Goal: Information Seeking & Learning: Find specific fact

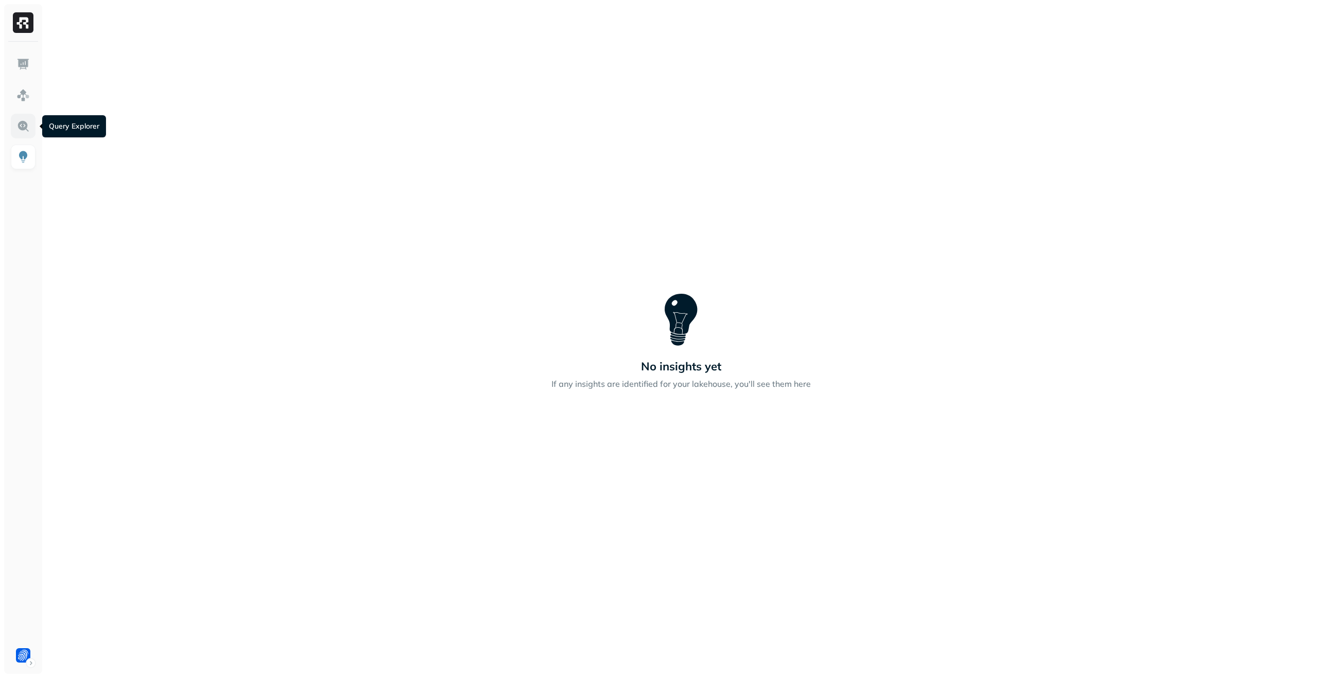
click at [22, 127] on img at bounding box center [22, 125] width 13 height 13
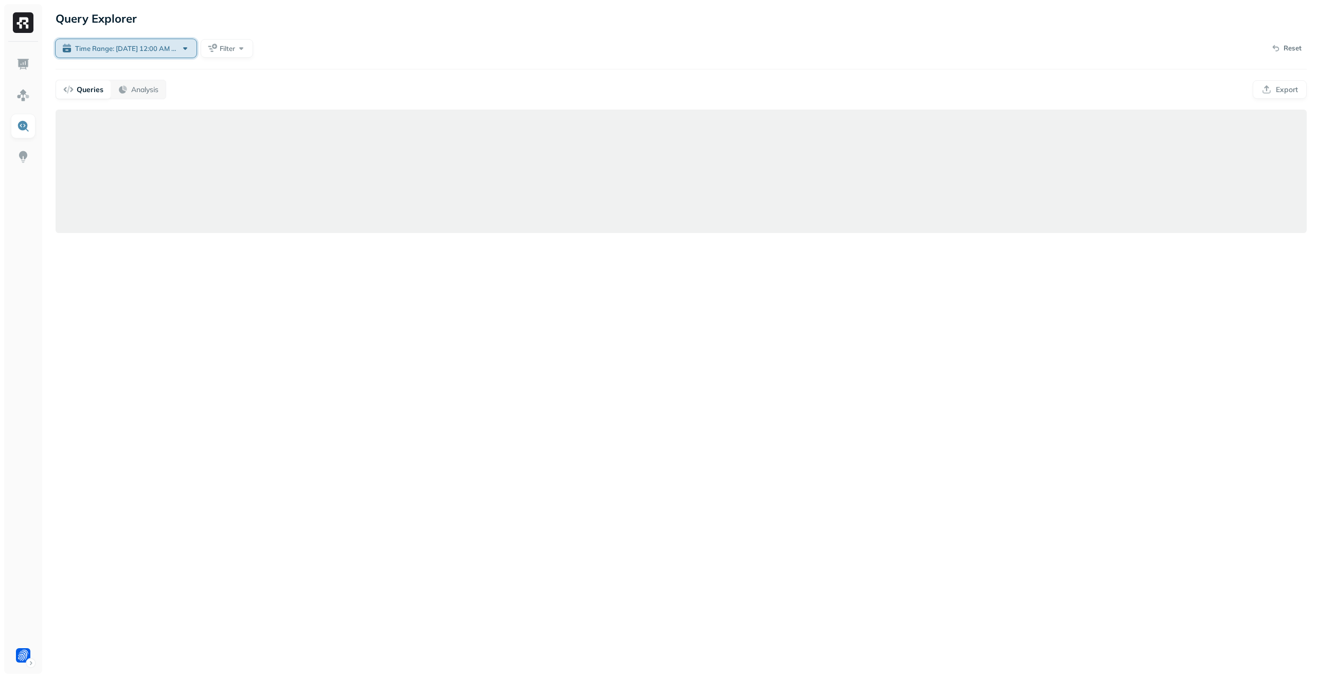
click at [167, 46] on span "Time Range: Mar 01, 12:00 AM - Aug 26, 12:00 AM" at bounding box center [126, 49] width 103 height 10
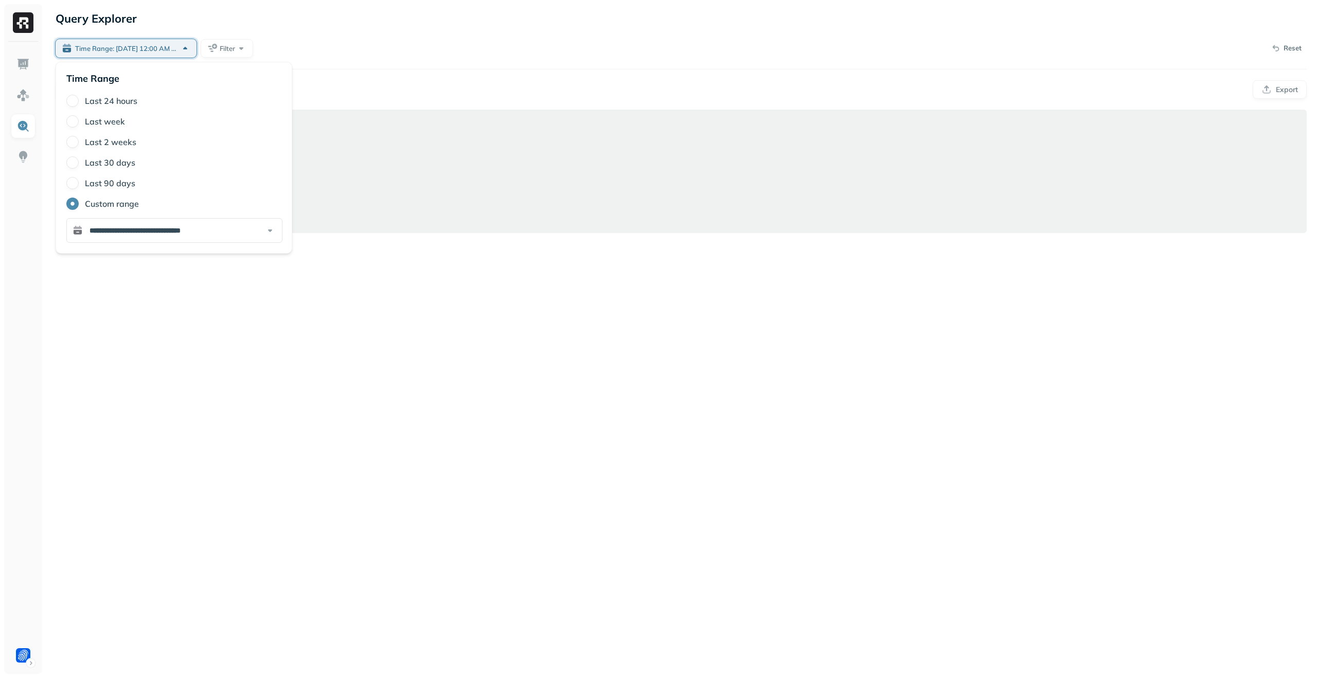
click at [94, 162] on label "Last 30 days" at bounding box center [110, 162] width 50 height 10
click at [79, 162] on button "Last 30 days" at bounding box center [72, 162] width 12 height 12
click at [341, 45] on div "Time Range: Last 30 days Filter Reset" at bounding box center [682, 48] width 1252 height 21
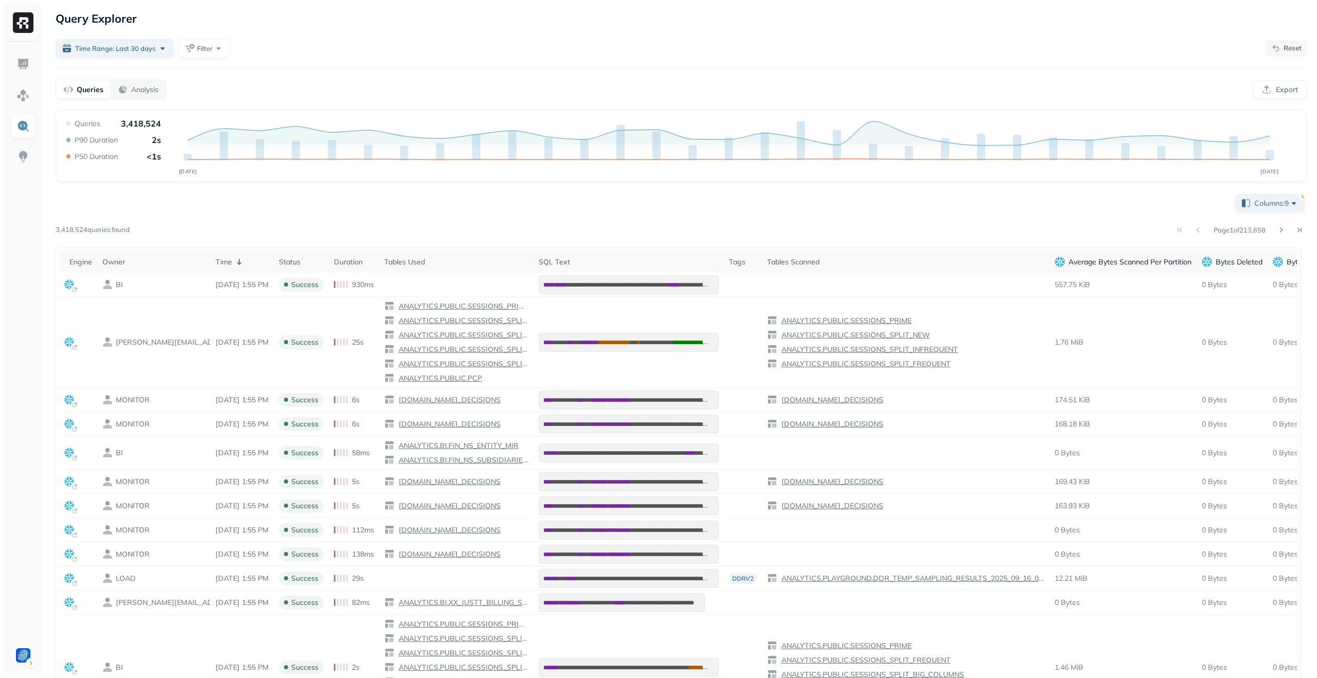
click at [1289, 48] on p "Reset" at bounding box center [1293, 48] width 18 height 10
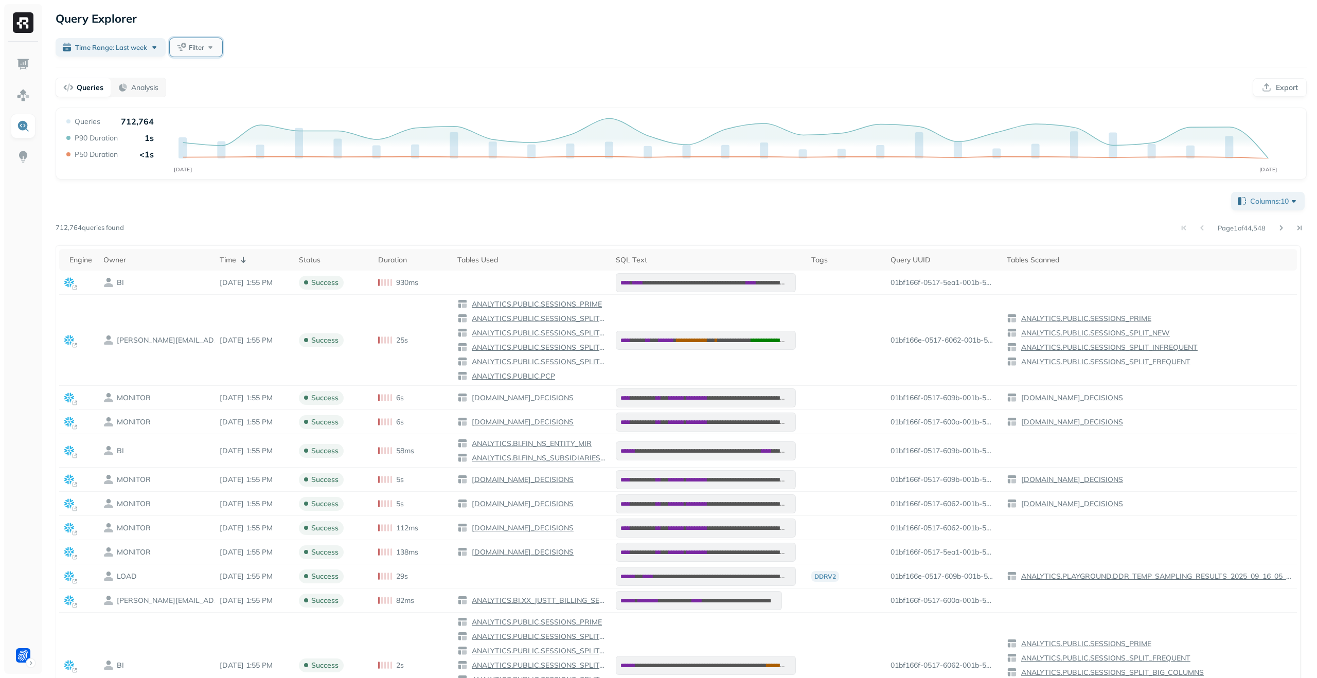
click at [197, 46] on span "Filter" at bounding box center [196, 48] width 15 height 10
click at [187, 282] on button "button" at bounding box center [187, 281] width 10 height 10
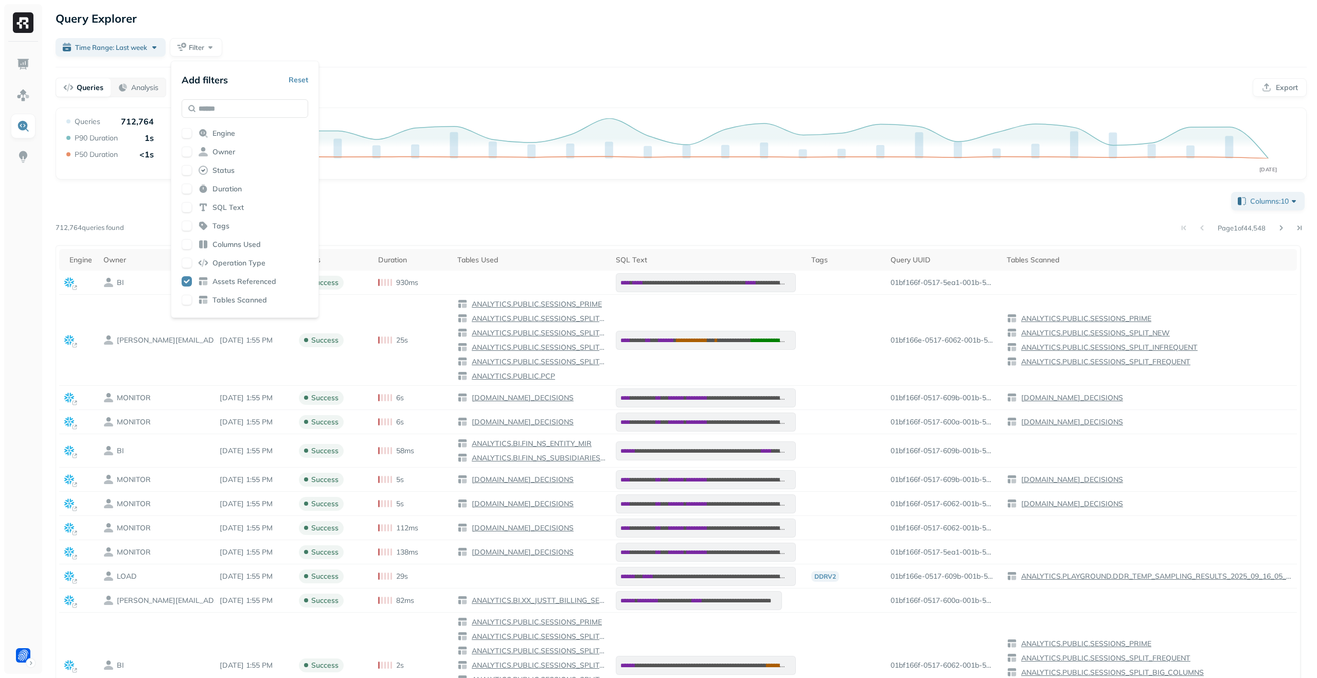
click at [367, 61] on div "**********" at bounding box center [681, 414] width 1272 height 828
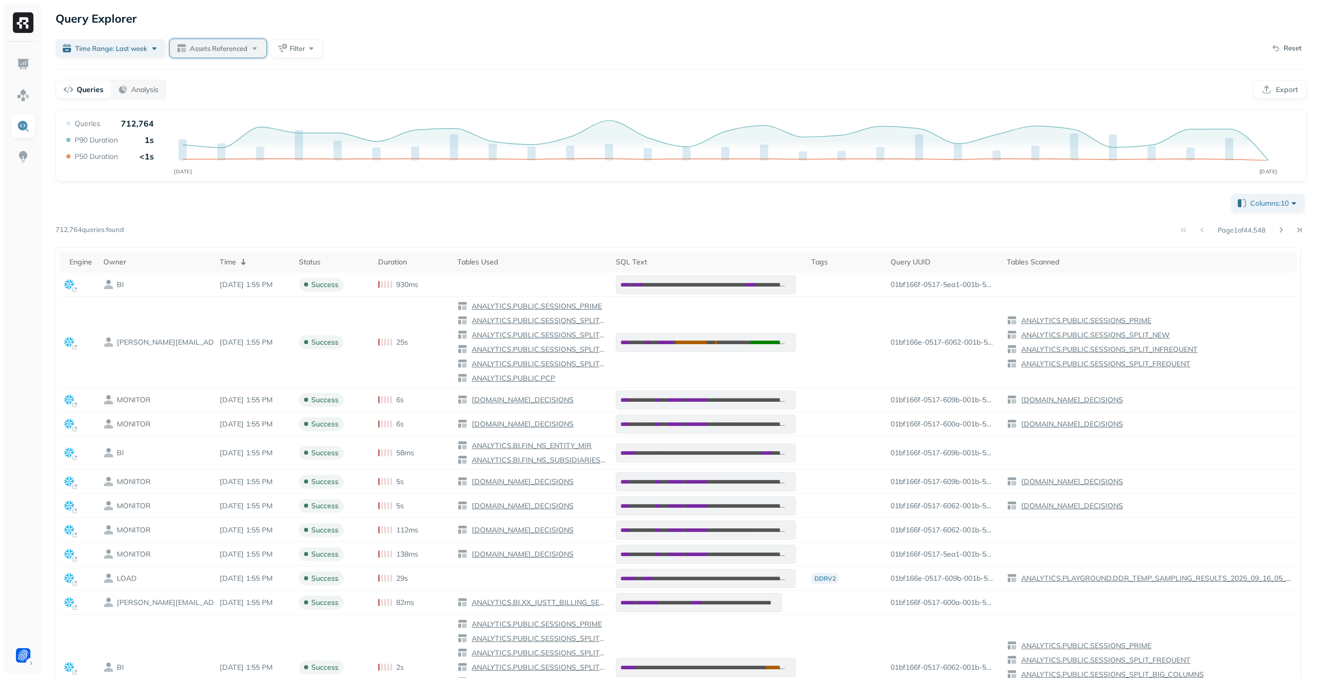
click at [223, 51] on span "Assets Referenced" at bounding box center [219, 49] width 58 height 10
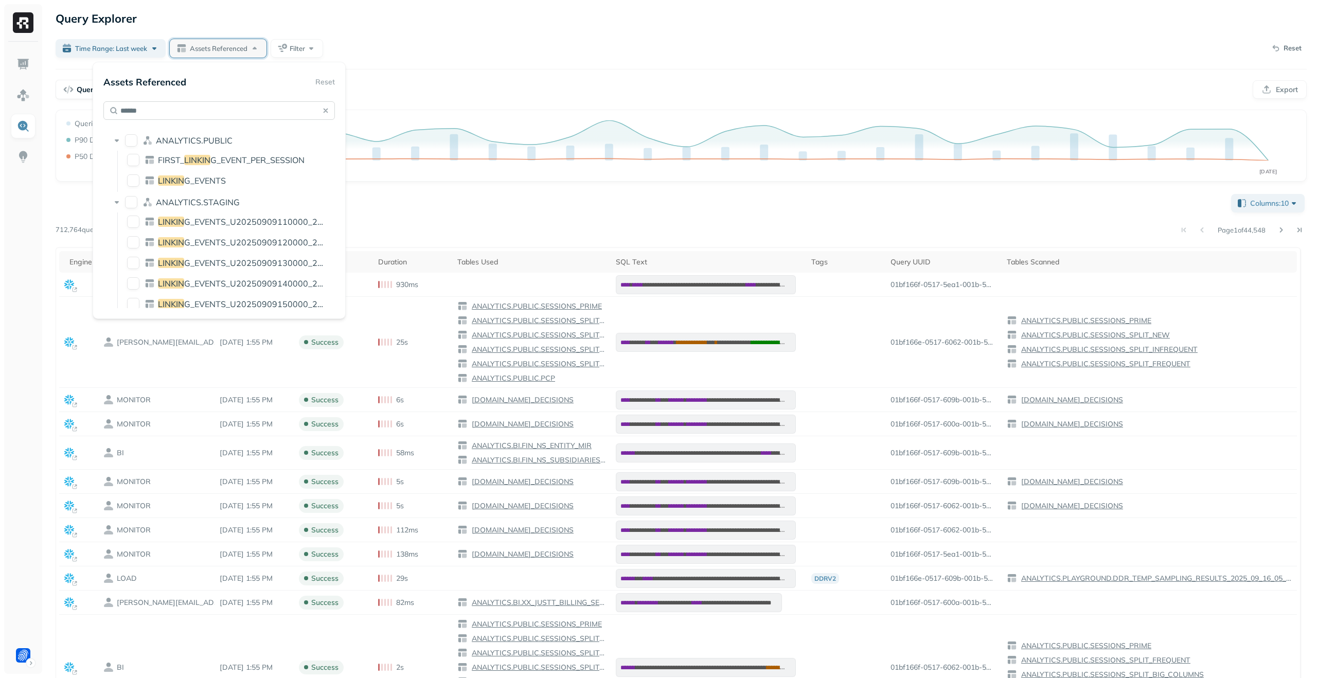
click at [243, 110] on input "******" at bounding box center [219, 110] width 232 height 19
type input "**********"
drag, startPoint x: 136, startPoint y: 159, endPoint x: 205, endPoint y: 114, distance: 82.9
click at [135, 159] on button "LINKING_EVENTS" at bounding box center [133, 160] width 12 height 12
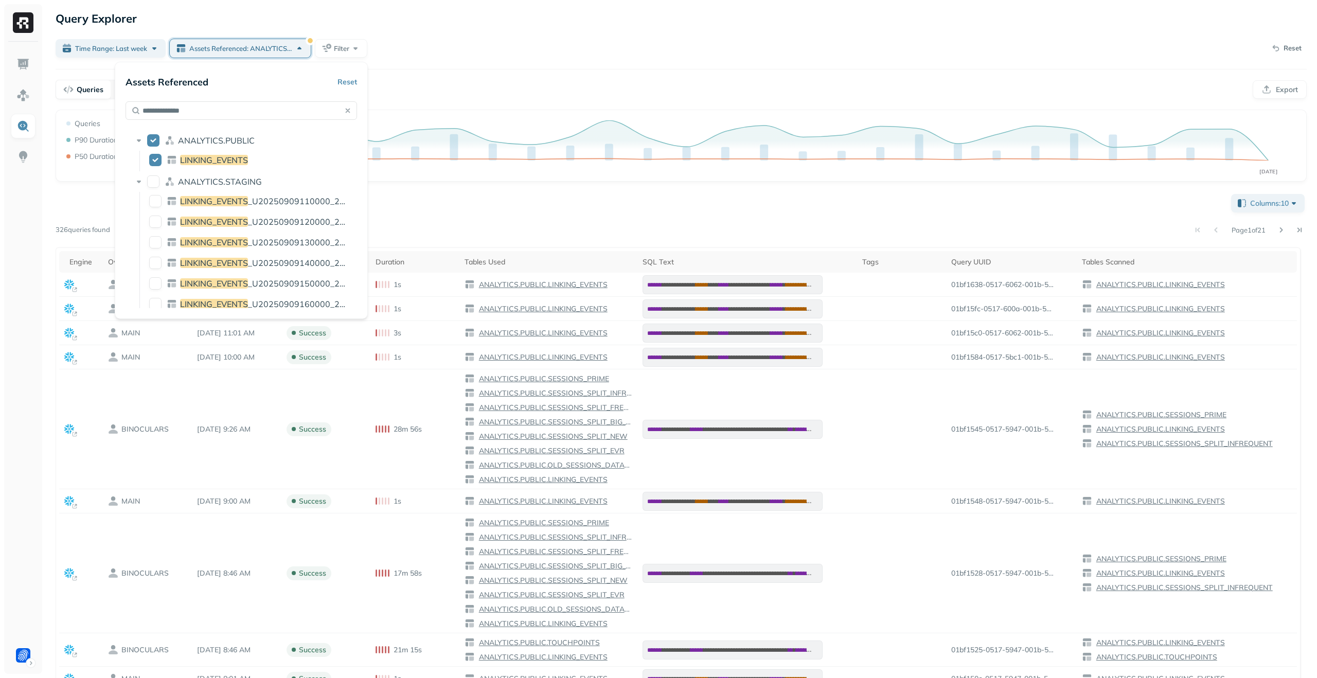
click at [429, 53] on div "Time Range: Last week Assets Referenced: ANALYTICS.PUBLIC.LINKING_EVENTS Filter…" at bounding box center [682, 48] width 1252 height 21
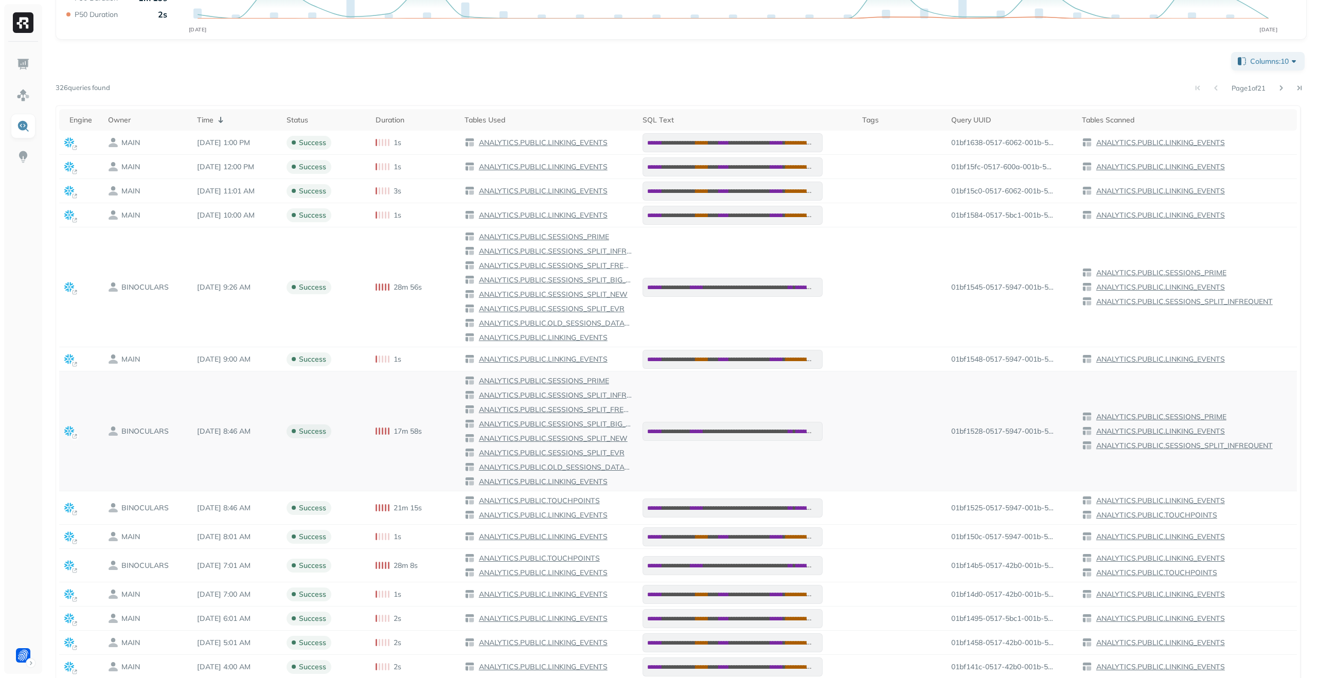
scroll to position [149, 0]
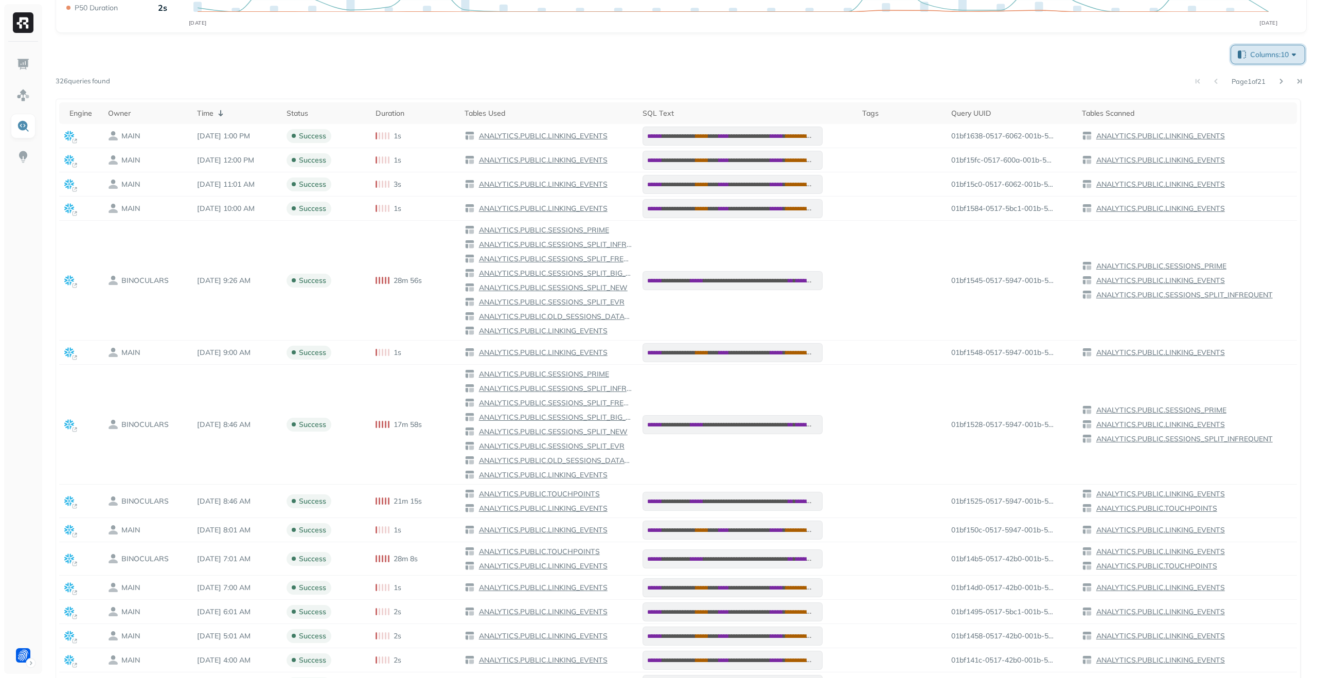
click at [1279, 54] on span "Columns: 10" at bounding box center [1275, 54] width 49 height 10
type input "****"
drag, startPoint x: 1125, startPoint y: 181, endPoint x: 1123, endPoint y: 175, distance: 5.5
click at [1125, 181] on button "button" at bounding box center [1124, 178] width 12 height 12
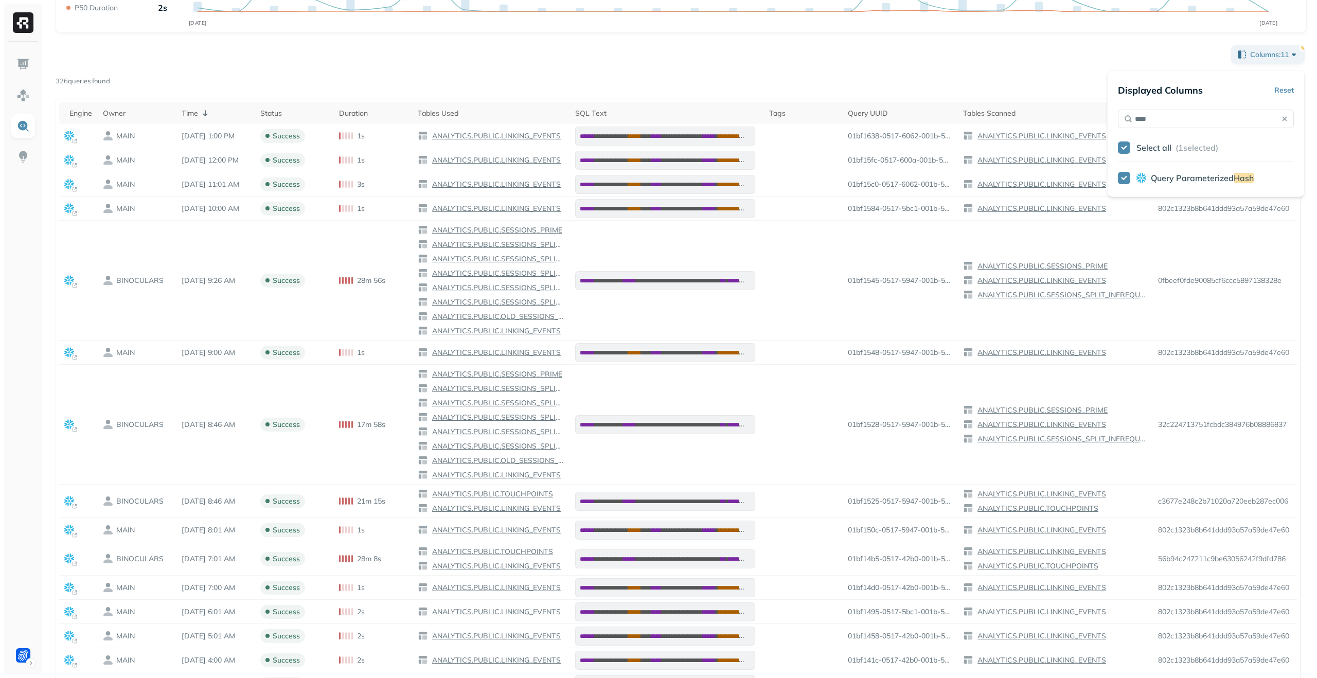
click at [1049, 76] on div "Page 1 of 21" at bounding box center [708, 81] width 1197 height 14
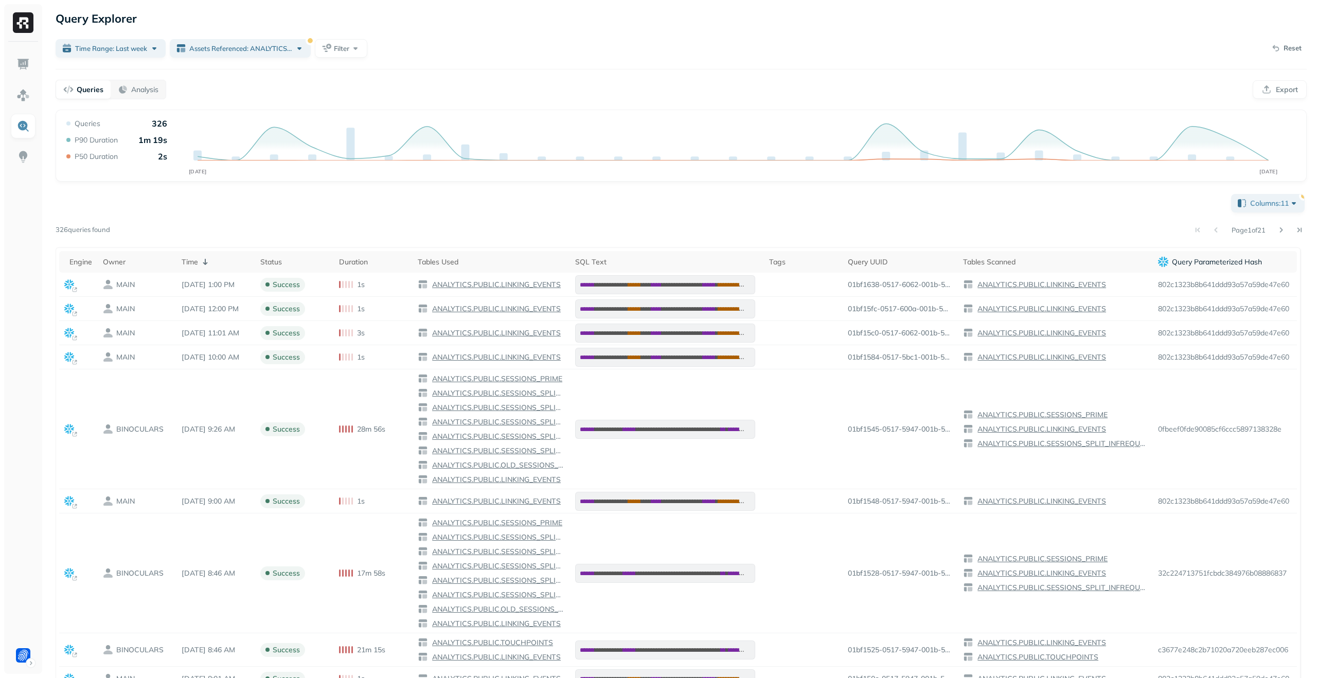
drag, startPoint x: 1186, startPoint y: 243, endPoint x: 1153, endPoint y: 210, distance: 47.3
click at [1153, 210] on div "**********" at bounding box center [682, 532] width 1252 height 681
click at [132, 89] on p "Analysis" at bounding box center [144, 90] width 27 height 10
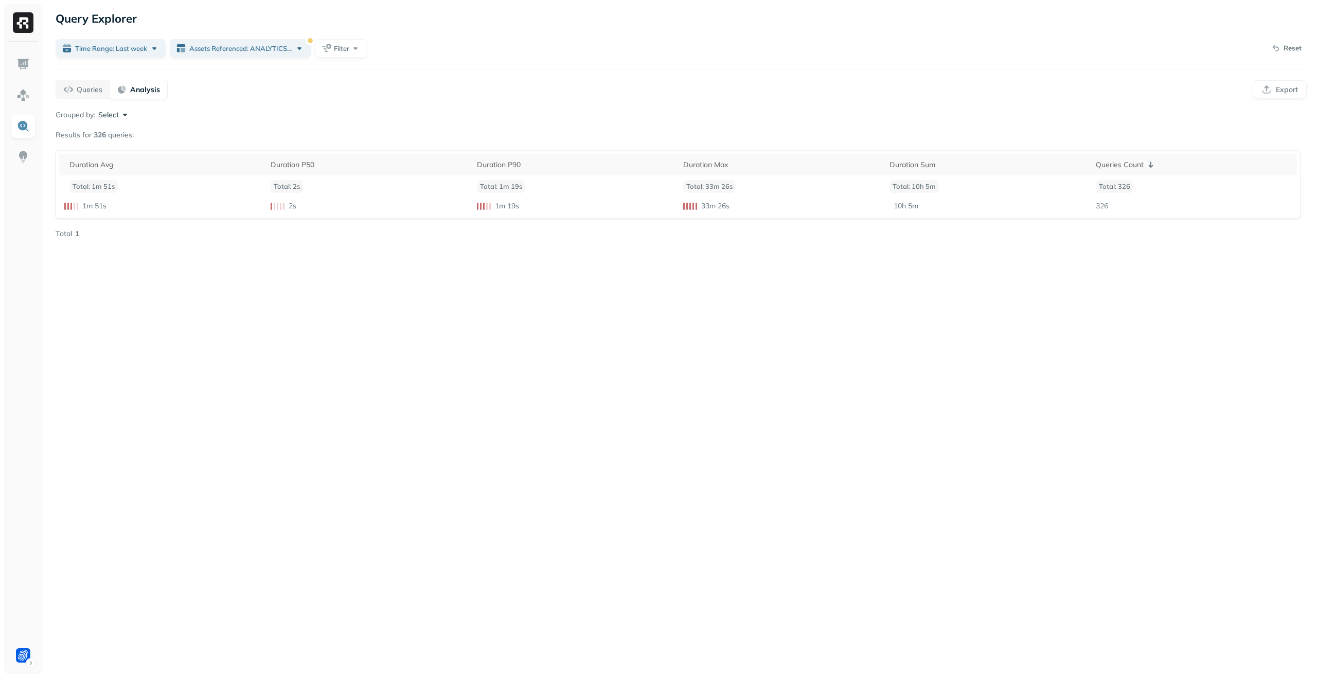
click at [117, 115] on button "Select" at bounding box center [114, 115] width 32 height 10
click at [52, 142] on button "button" at bounding box center [50, 141] width 12 height 12
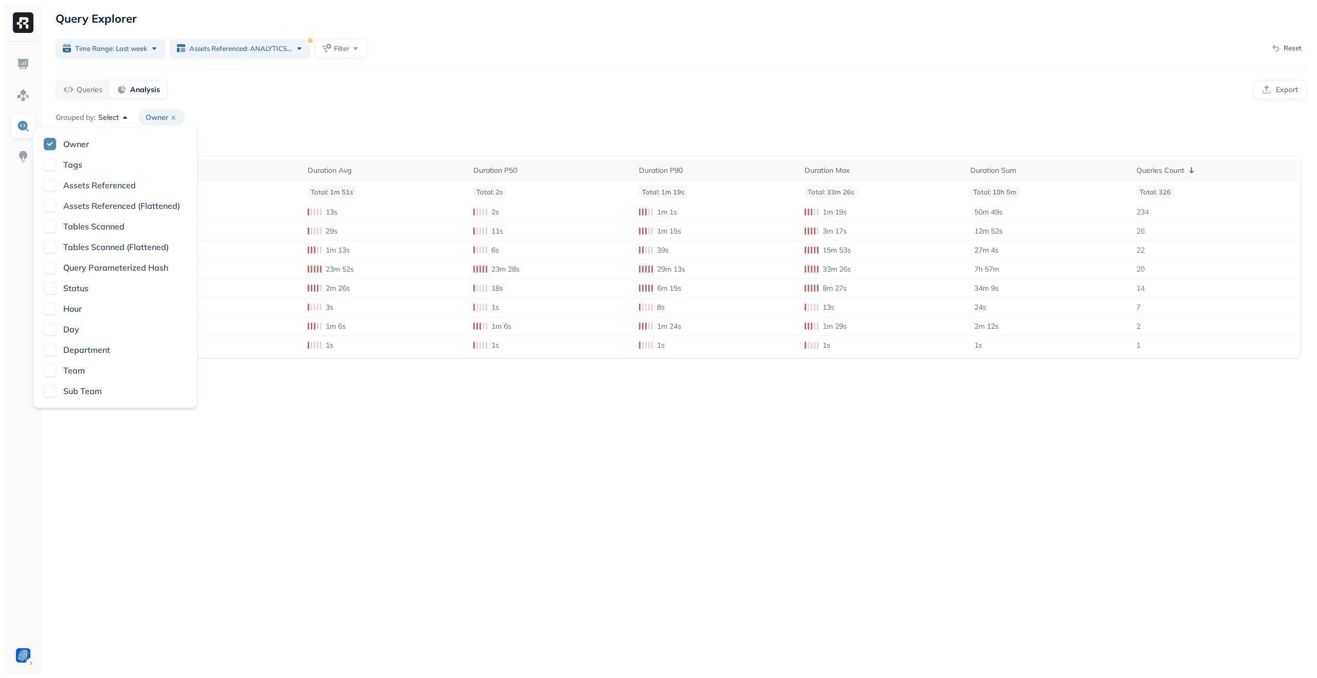
click at [51, 265] on button "button" at bounding box center [50, 267] width 12 height 12
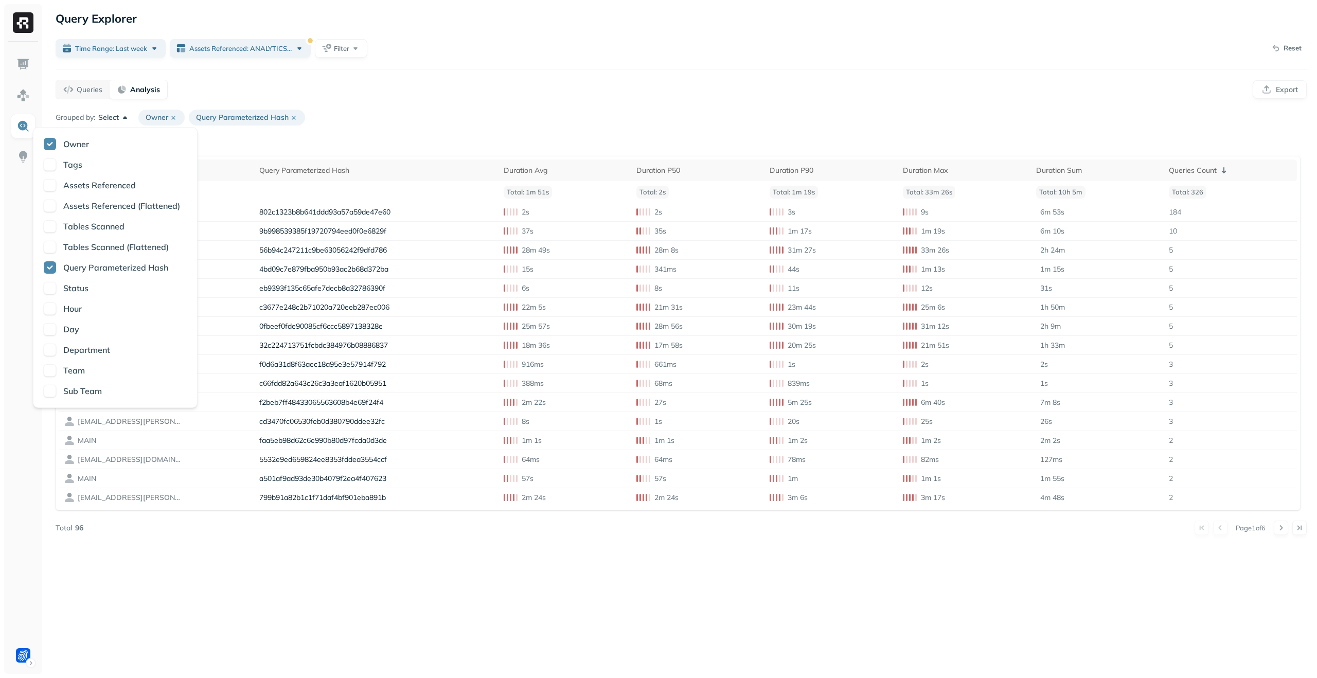
click at [443, 122] on div "Grouped by: Select Owner Query Parameterized Hash" at bounding box center [682, 118] width 1252 height 16
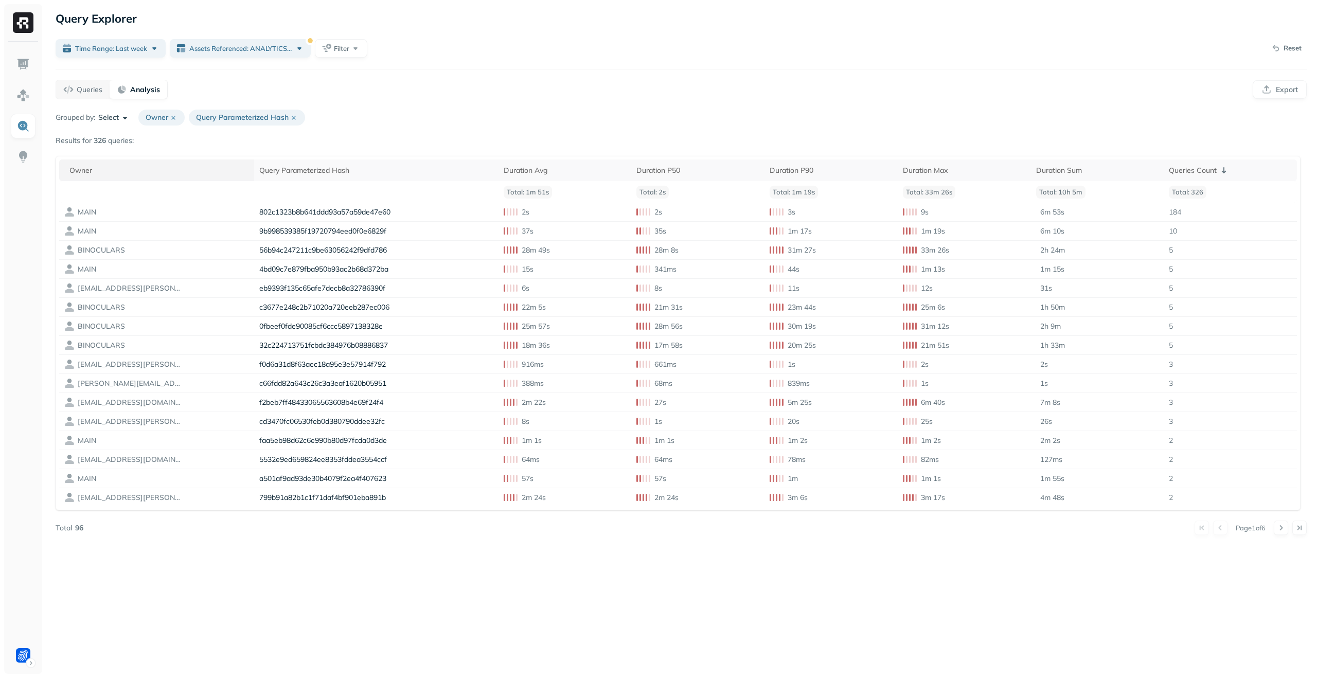
click at [136, 167] on div "Owner" at bounding box center [159, 171] width 180 height 10
click at [135, 167] on div "Owner ( 2 )" at bounding box center [158, 170] width 179 height 12
click at [1233, 174] on p "( 1 )" at bounding box center [1231, 171] width 8 height 10
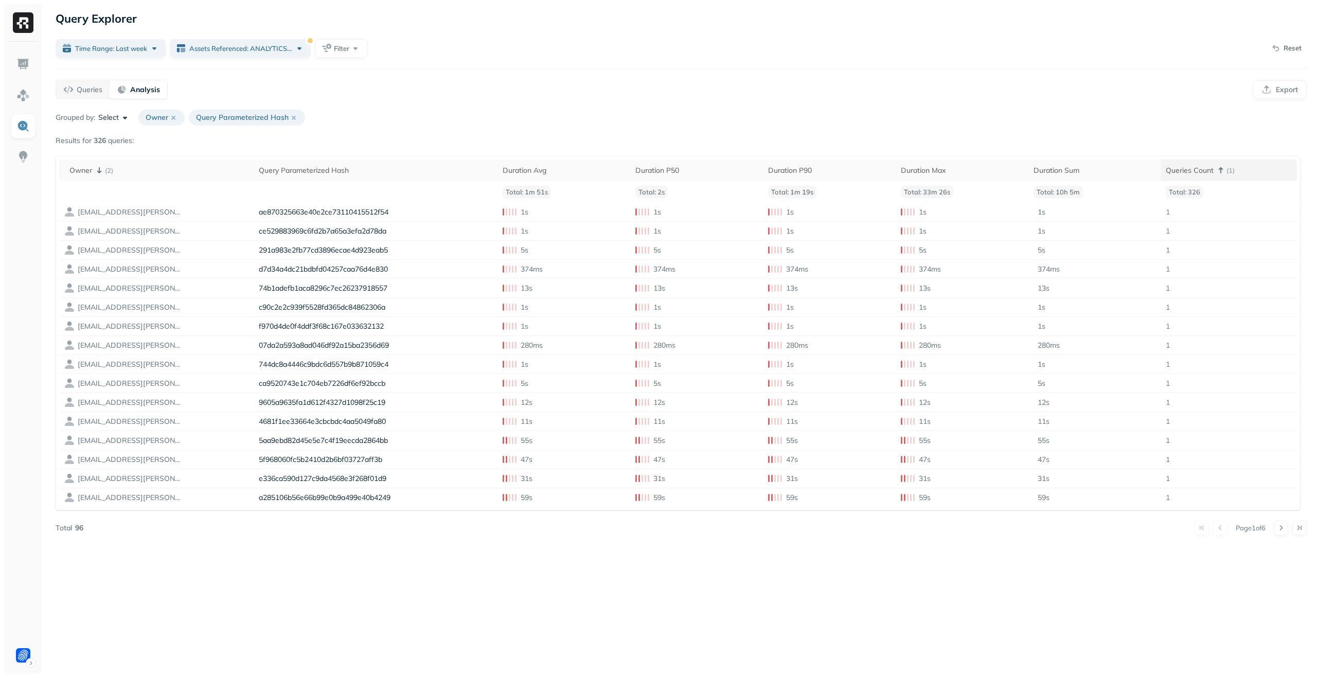
click at [1233, 174] on p "( 1 )" at bounding box center [1231, 171] width 8 height 10
click at [157, 173] on div "Owner" at bounding box center [159, 170] width 180 height 12
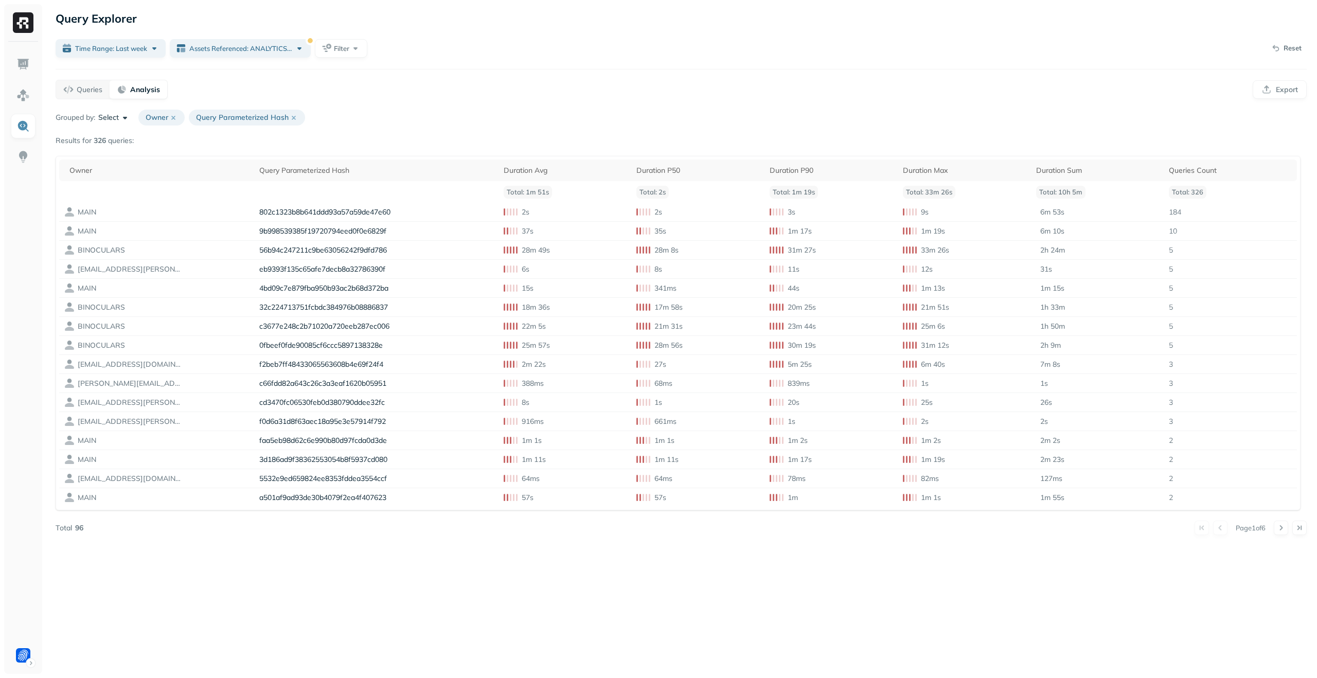
click at [292, 118] on icon at bounding box center [294, 118] width 8 height 8
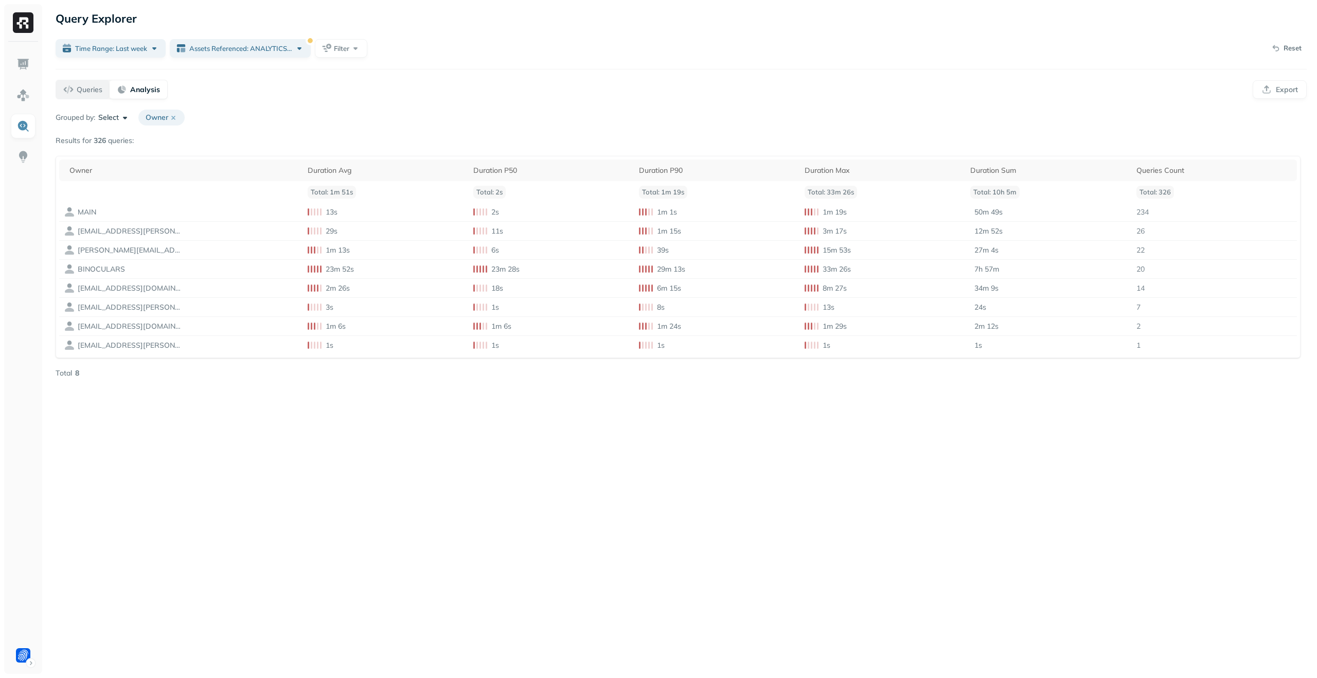
click at [85, 94] on p "Queries" at bounding box center [90, 90] width 26 height 10
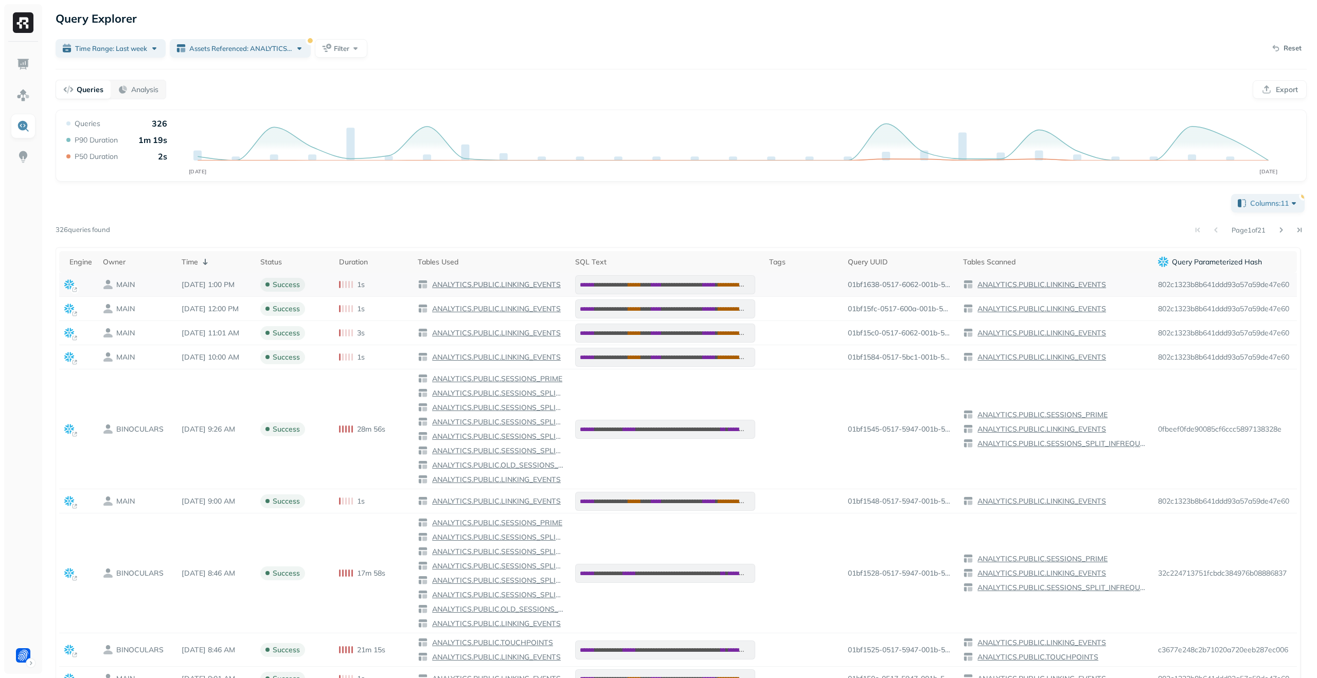
click at [1283, 282] on td "802c1323b8b641ddd93a57a59de47e60" at bounding box center [1225, 285] width 144 height 24
click at [1282, 282] on td "802c1323b8b641ddd93a57a59de47e60" at bounding box center [1225, 285] width 144 height 24
copy td "802c1323b8b641ddd93a57a59de47e60"
click at [345, 44] on span "Filter" at bounding box center [341, 49] width 15 height 10
type input "*****"
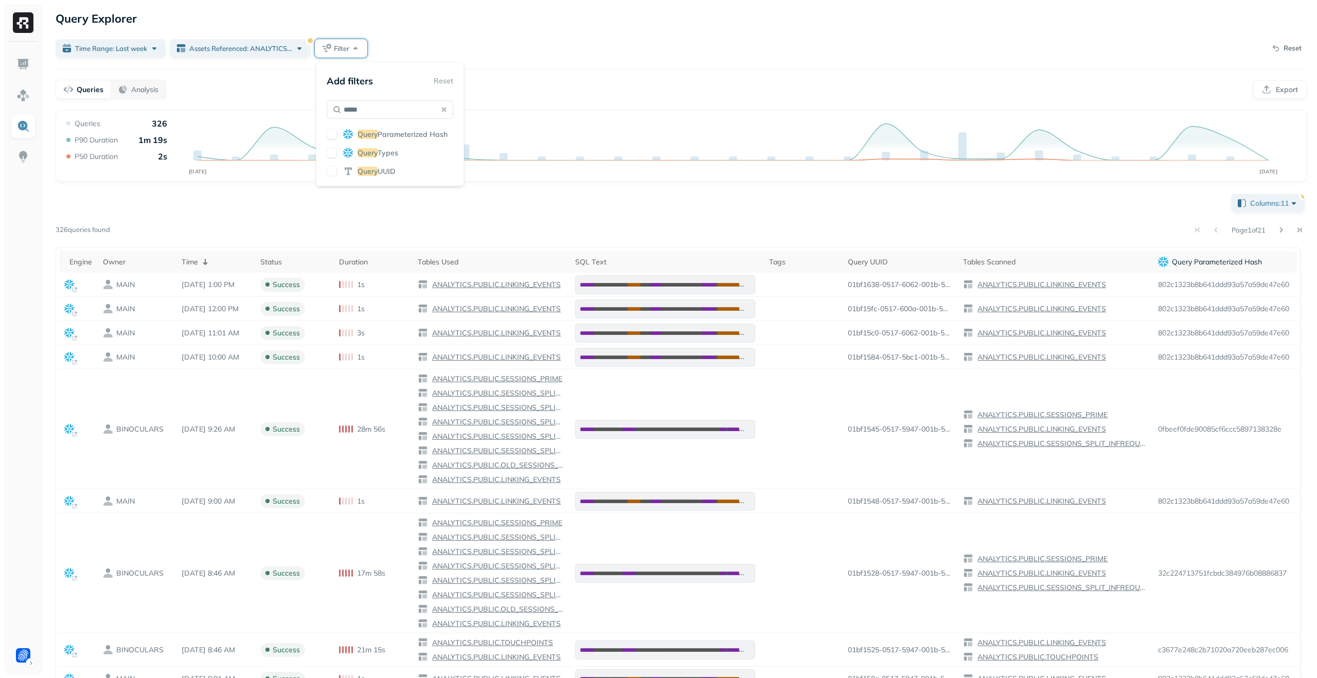
click at [336, 132] on button "button" at bounding box center [332, 134] width 10 height 10
drag, startPoint x: 477, startPoint y: 63, endPoint x: 469, endPoint y: 58, distance: 9.6
click at [477, 63] on div "**********" at bounding box center [681, 441] width 1272 height 882
click at [383, 49] on span "Query Parameterized Hash" at bounding box center [377, 49] width 85 height 10
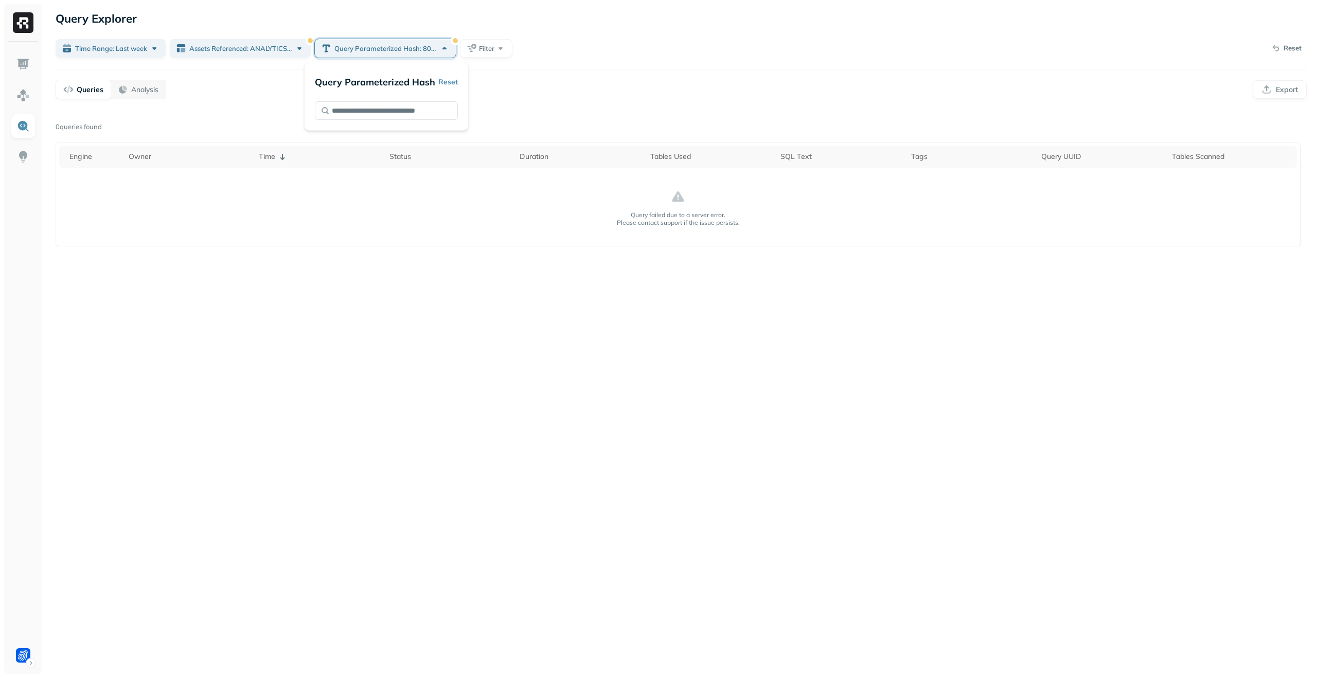
type input "**********"
click at [534, 42] on div "Time Range: Last week Assets Referenced: ANALYTICS.PUBLIC.LINKING_EVENTS Query …" at bounding box center [682, 48] width 1252 height 21
click at [411, 52] on span "Query Parameterized Hash: 802c1323b8b641ddd93a57a59de47e60" at bounding box center [386, 49] width 103 height 10
click at [449, 87] on button "Reset" at bounding box center [448, 82] width 20 height 19
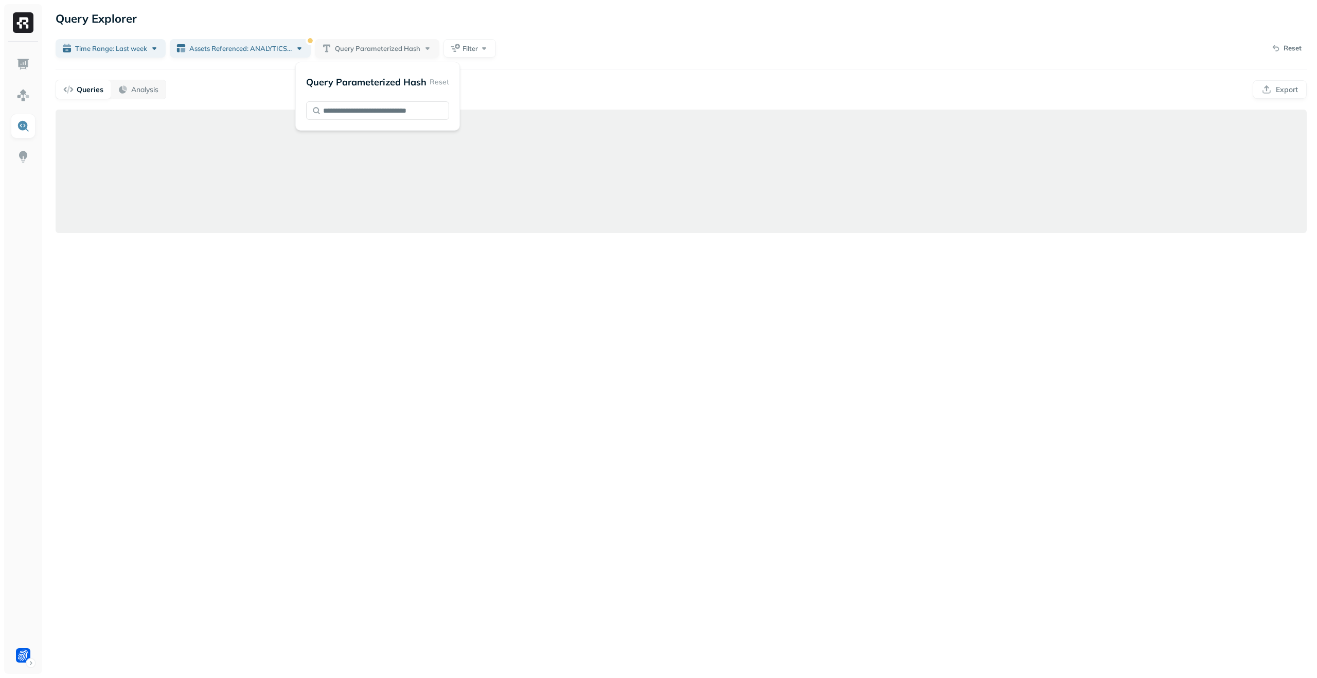
click at [522, 84] on div "Queries Analysis Export" at bounding box center [682, 90] width 1252 height 20
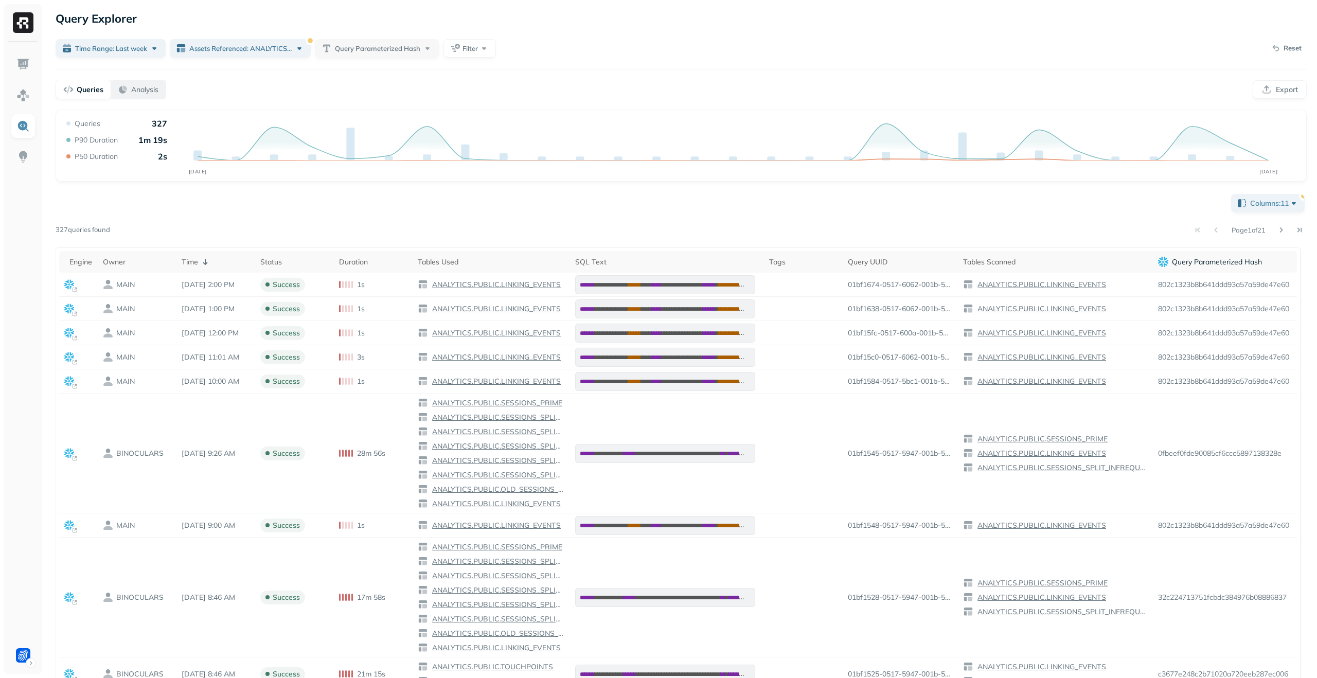
click at [153, 95] on button "Analysis" at bounding box center [138, 89] width 55 height 19
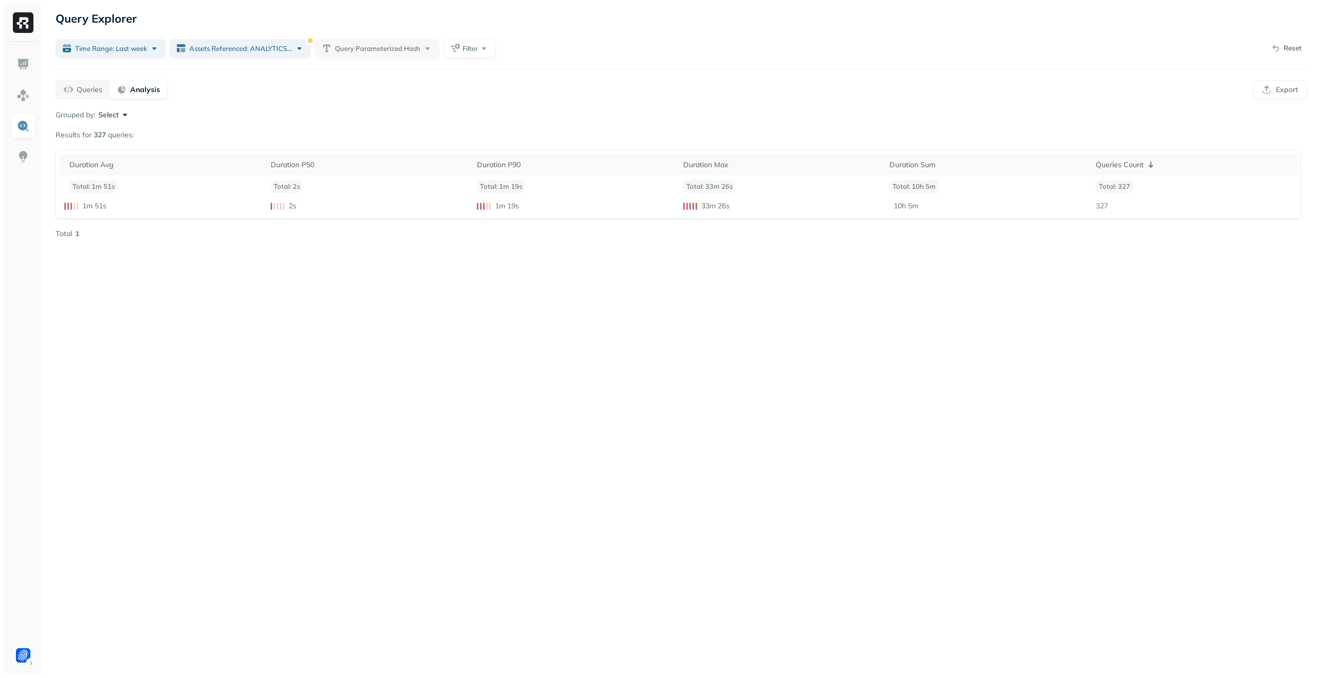
click at [121, 115] on button "Select" at bounding box center [114, 115] width 32 height 10
click at [111, 266] on p "Query Parameterized Hash" at bounding box center [115, 264] width 105 height 12
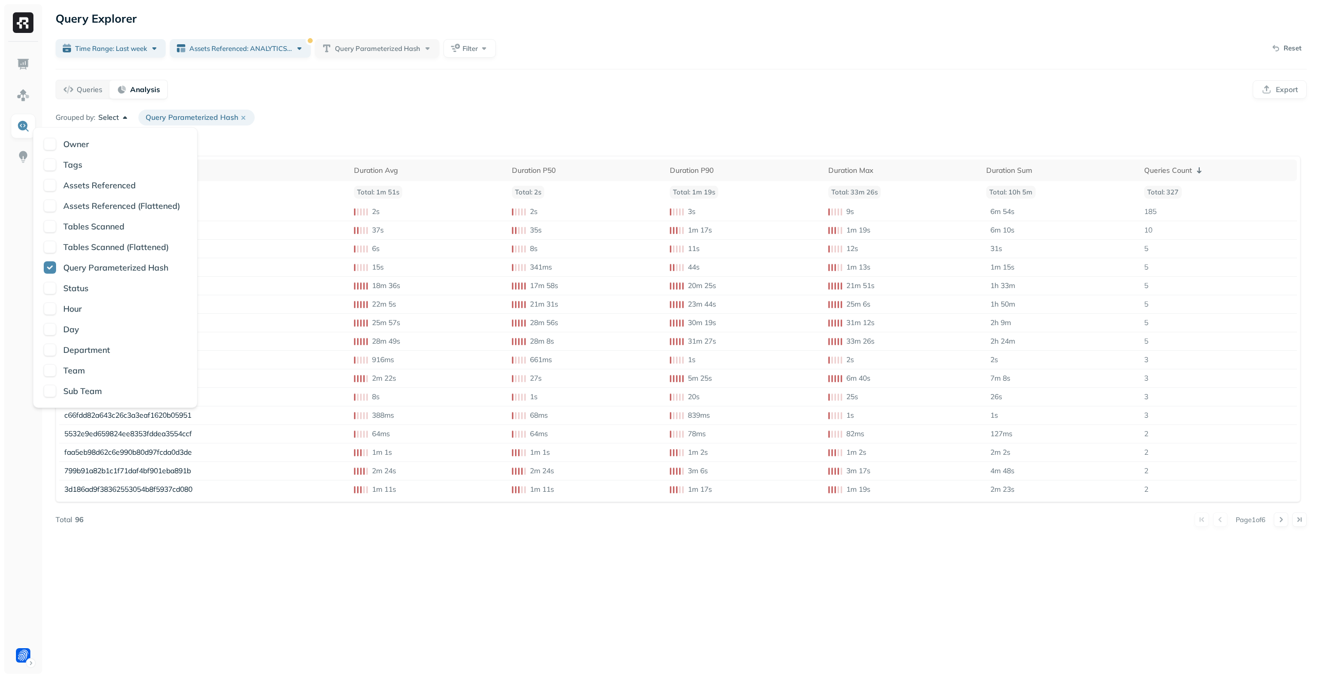
click at [311, 110] on div "Grouped by: Select Query Parameterized Hash" at bounding box center [682, 118] width 1252 height 16
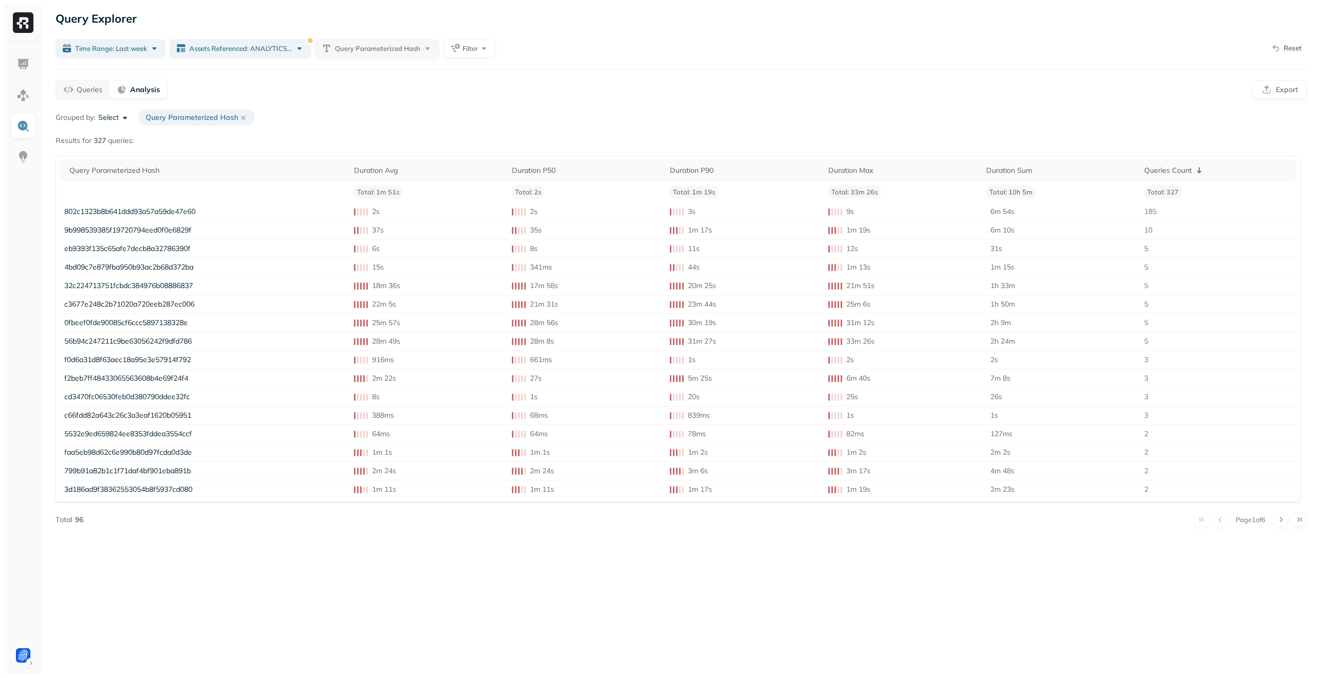
click at [199, 108] on div "Query Explorer Time Range: Last week Assets Referenced: ANALYTICS.PUBLIC.LINKIN…" at bounding box center [681, 339] width 1272 height 678
click at [107, 119] on button "Select" at bounding box center [114, 118] width 32 height 10
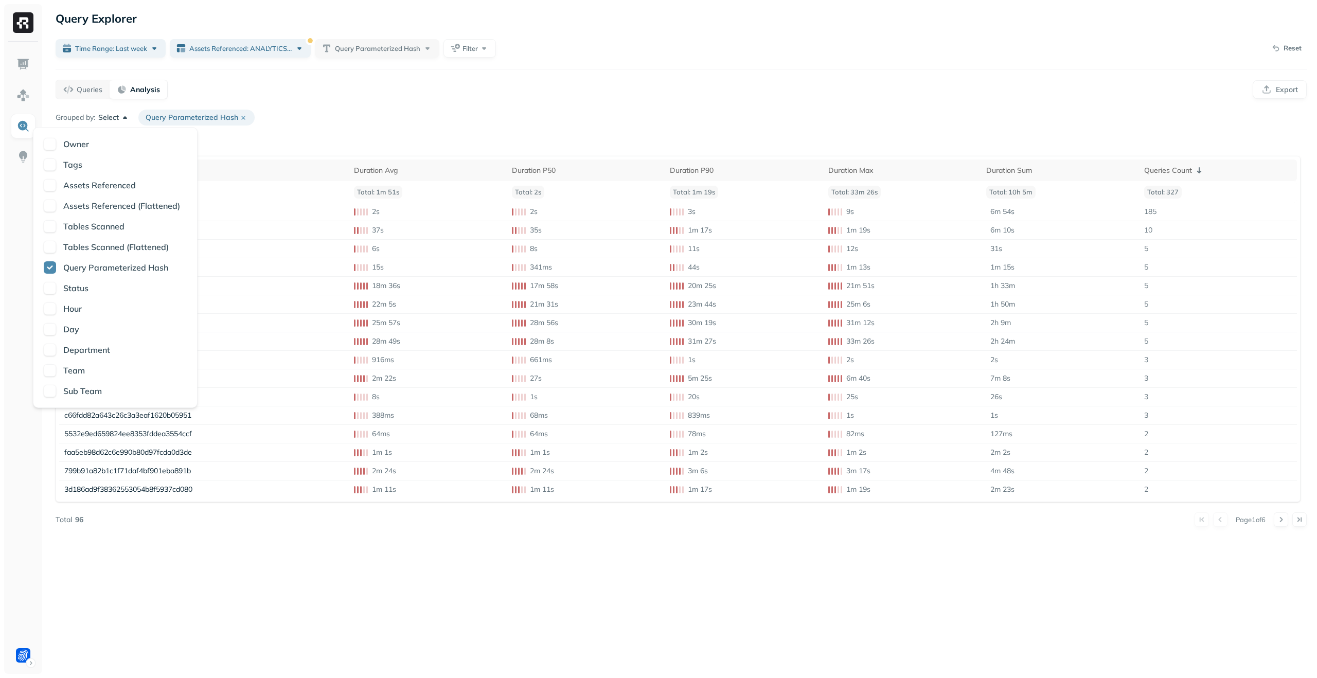
click at [80, 144] on p "Owner" at bounding box center [76, 144] width 26 height 12
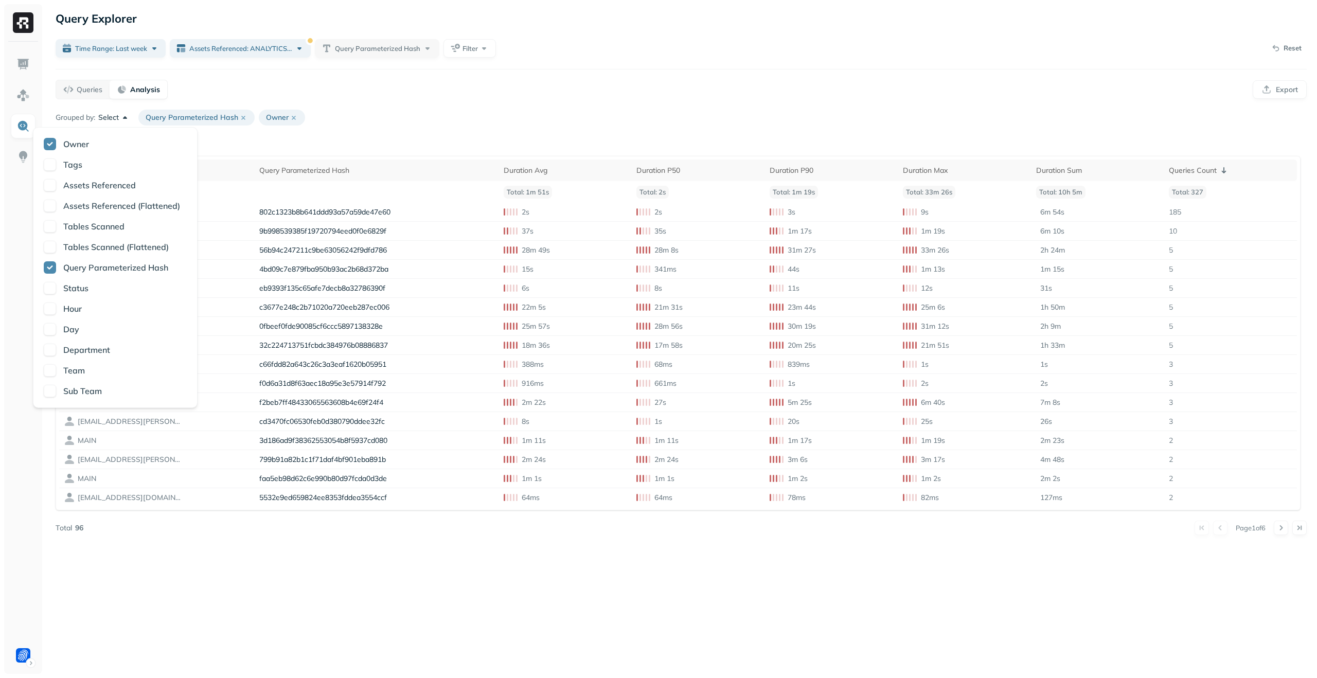
click at [358, 113] on div "Grouped by: Select Query Parameterized Hash Owner" at bounding box center [682, 118] width 1252 height 16
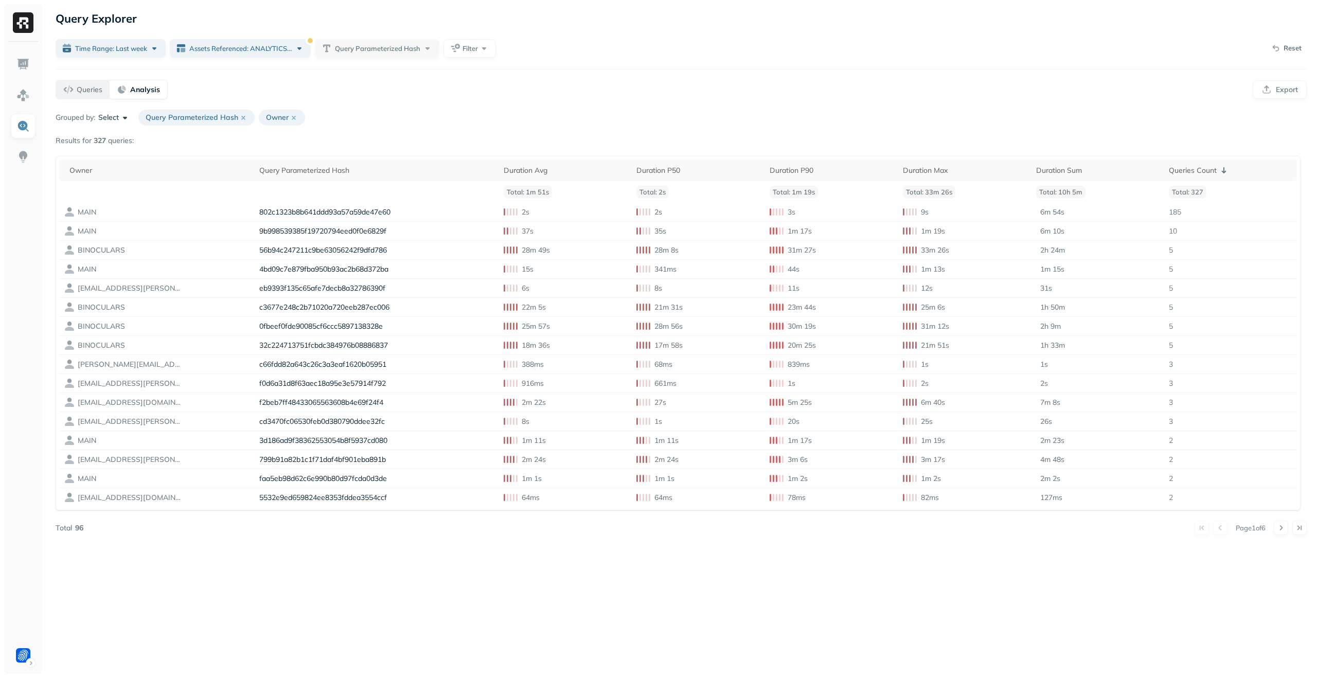
click at [84, 87] on p "Queries" at bounding box center [90, 90] width 26 height 10
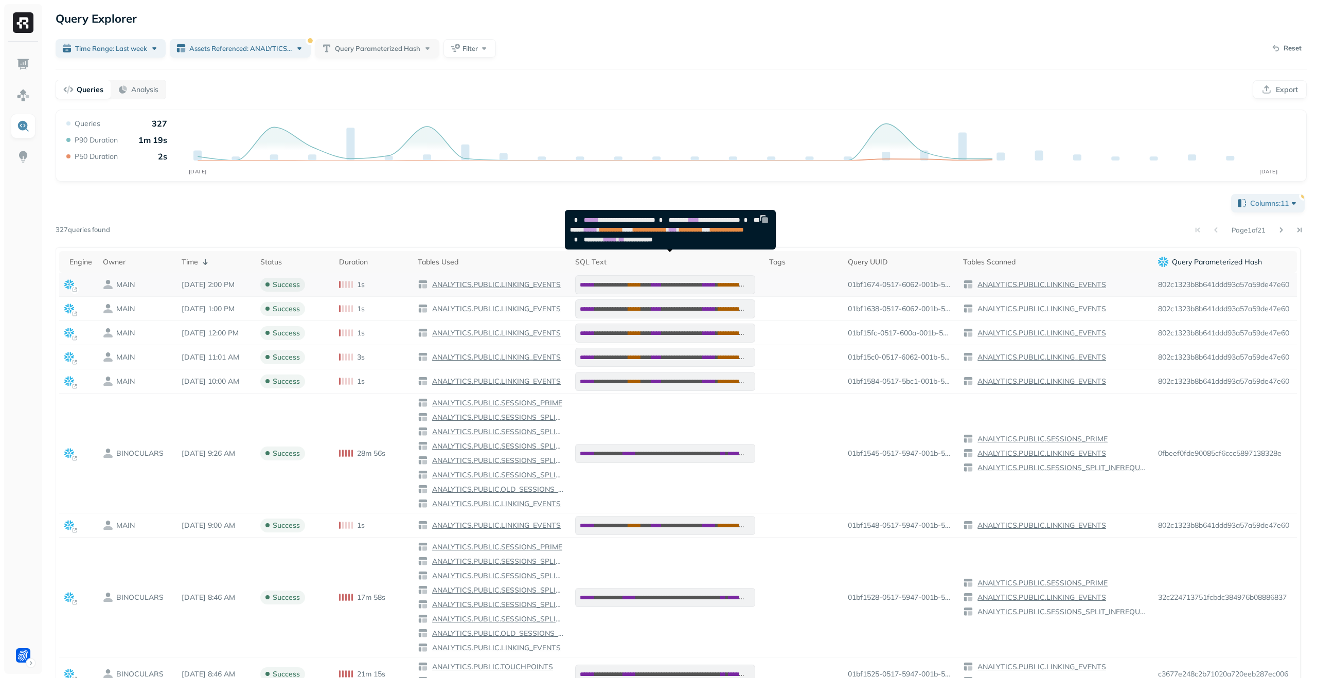
scroll to position [2, 0]
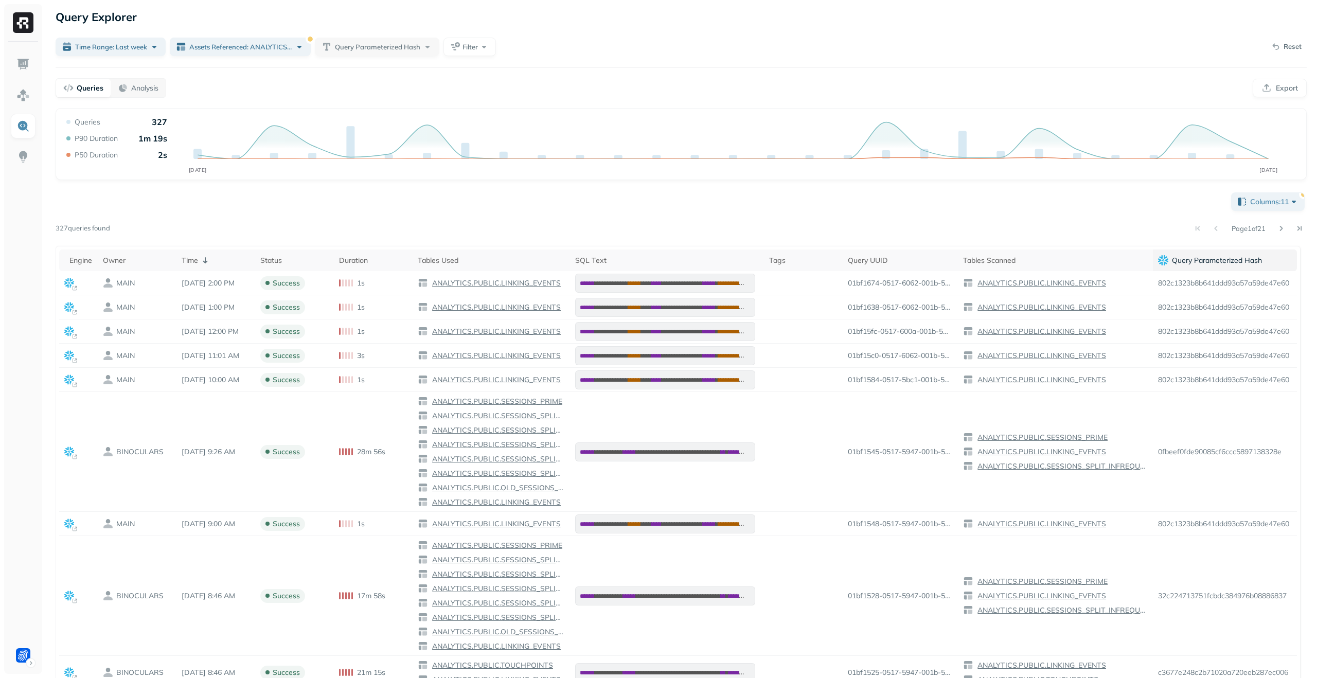
click at [1233, 258] on p "Query Parameterized Hash" at bounding box center [1217, 261] width 90 height 10
click at [215, 261] on p "( 1 )" at bounding box center [215, 261] width 8 height 10
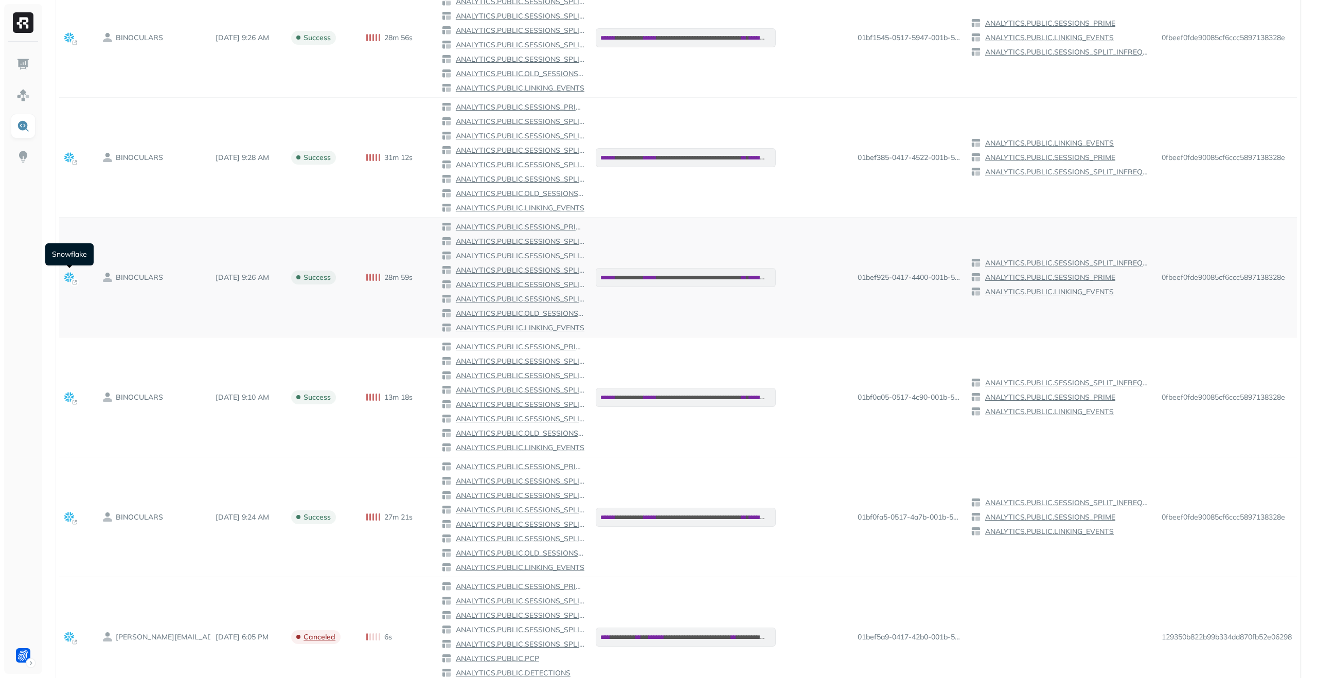
scroll to position [342, 0]
click at [66, 277] on icon at bounding box center [69, 279] width 10 height 10
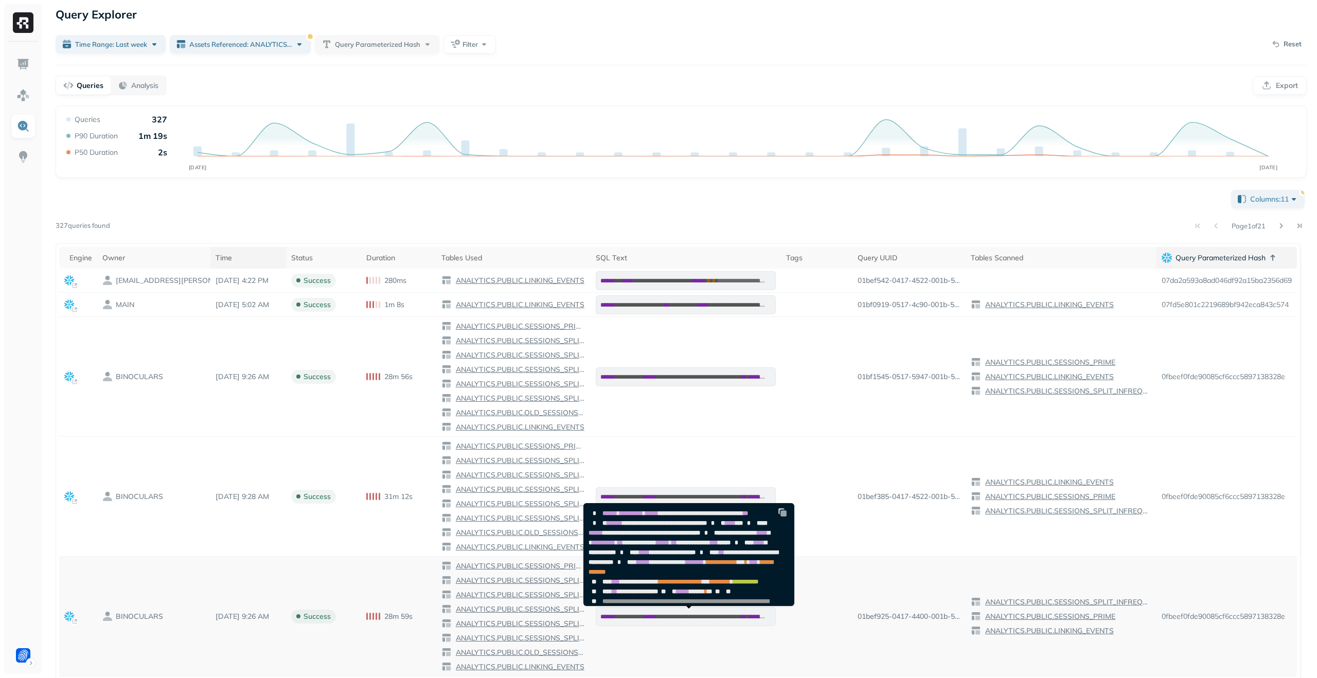
scroll to position [0, 0]
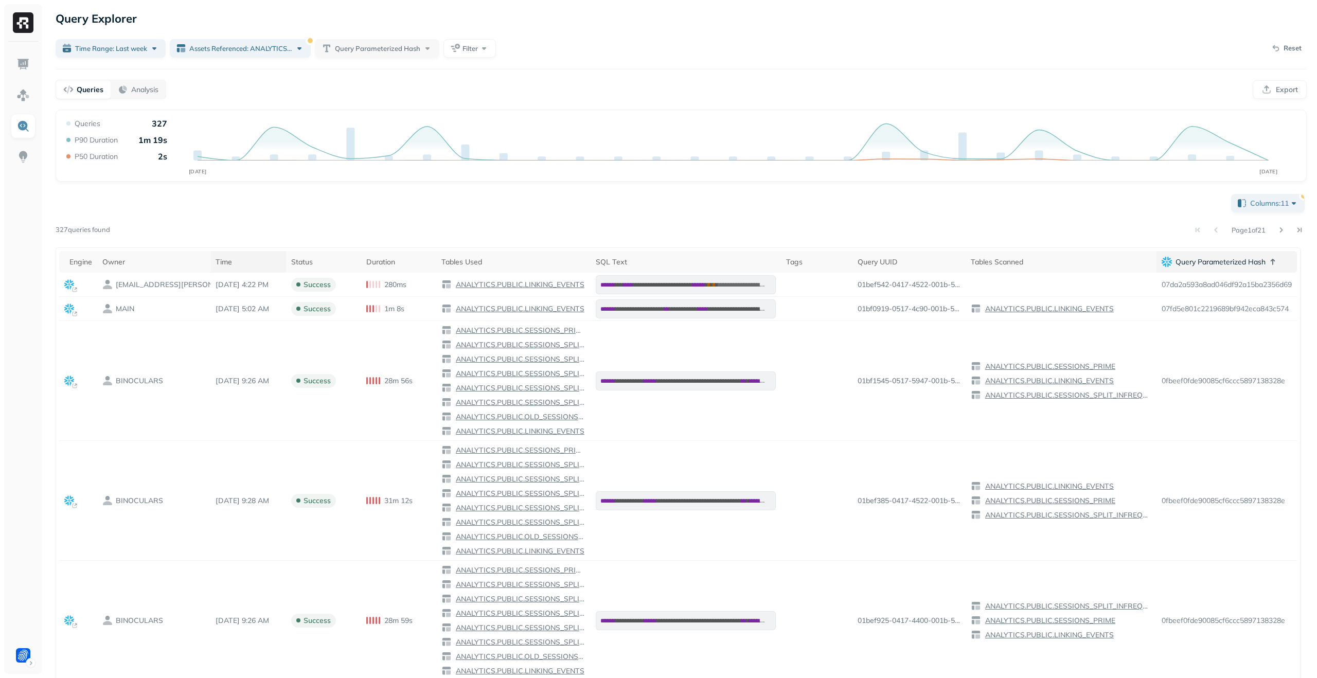
click at [1279, 229] on button at bounding box center [1281, 230] width 14 height 14
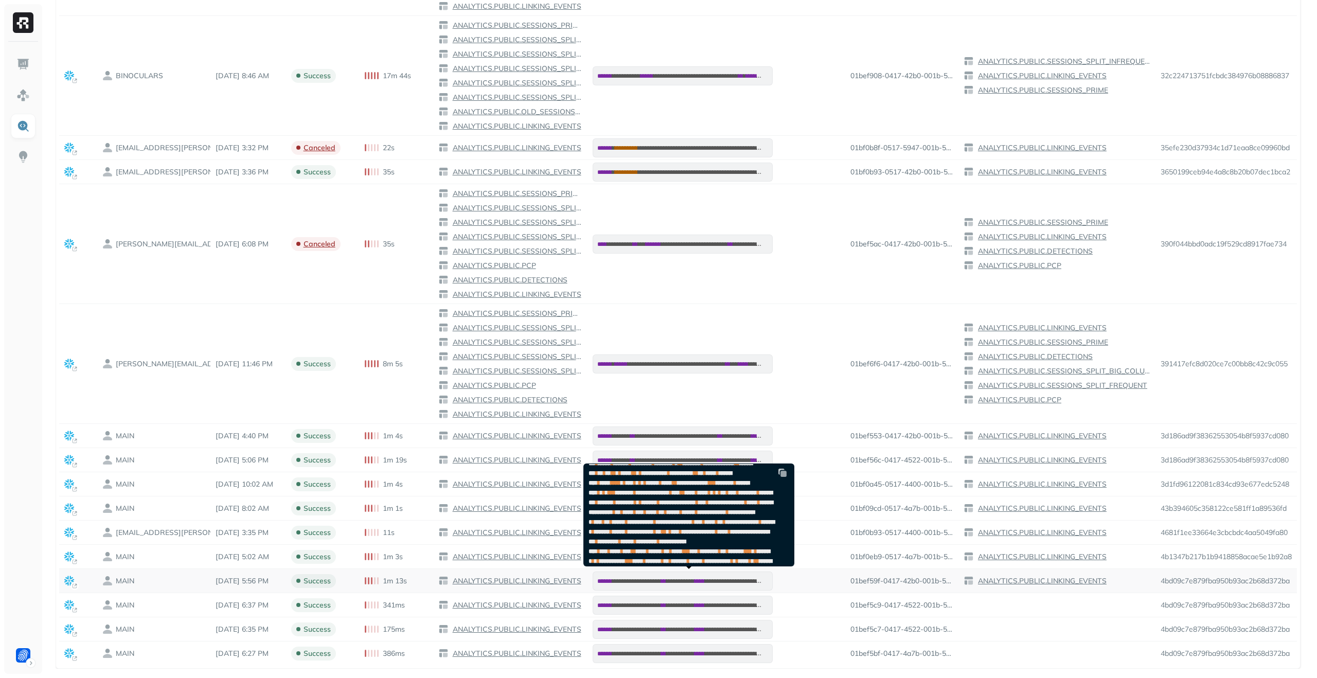
scroll to position [335, 0]
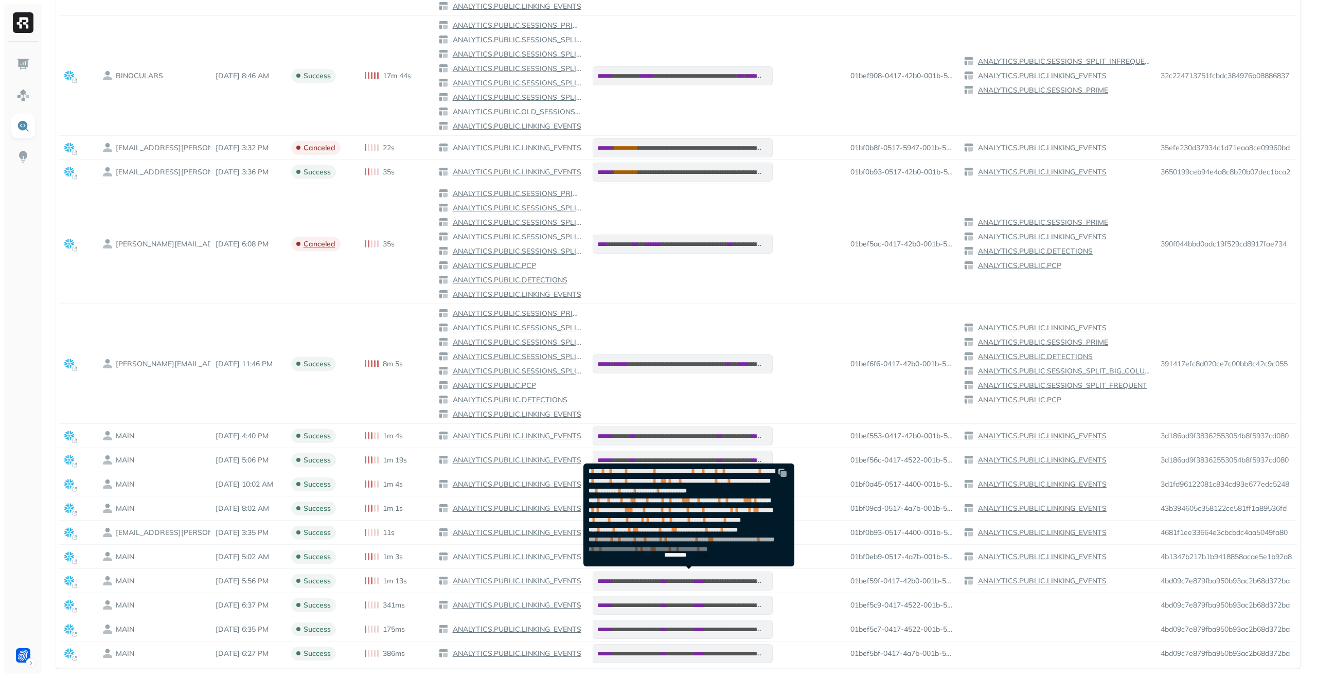
click at [683, 554] on p "*********" at bounding box center [680, 556] width 32 height 8
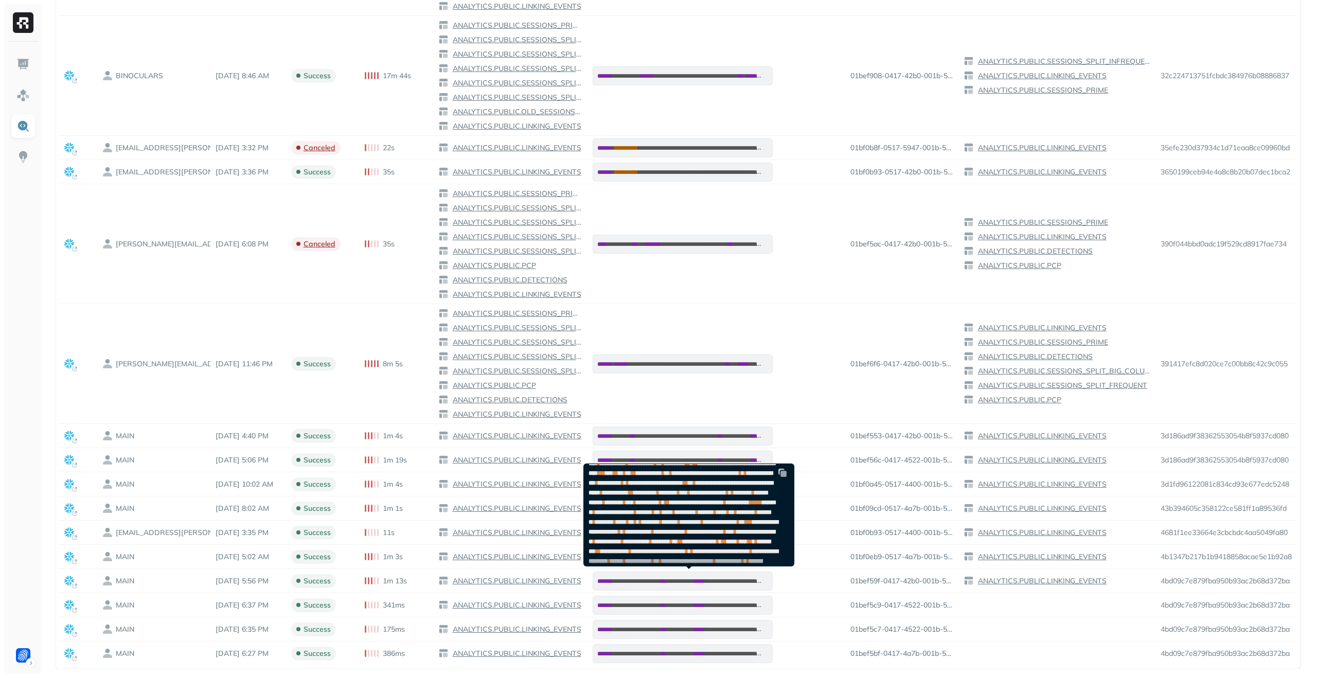
scroll to position [1147, 0]
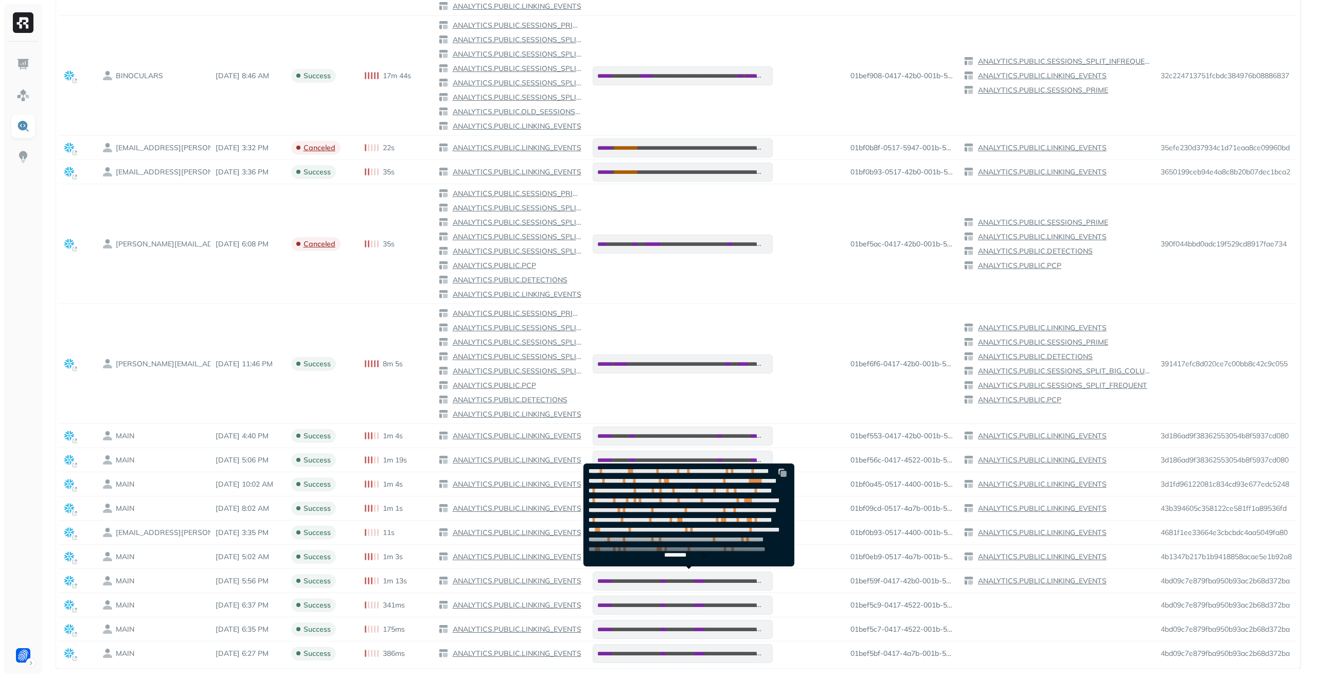
click at [675, 555] on p "*********" at bounding box center [680, 556] width 32 height 8
click at [679, 557] on p "*********" at bounding box center [680, 556] width 32 height 8
click at [679, 556] on p "*********" at bounding box center [680, 556] width 32 height 8
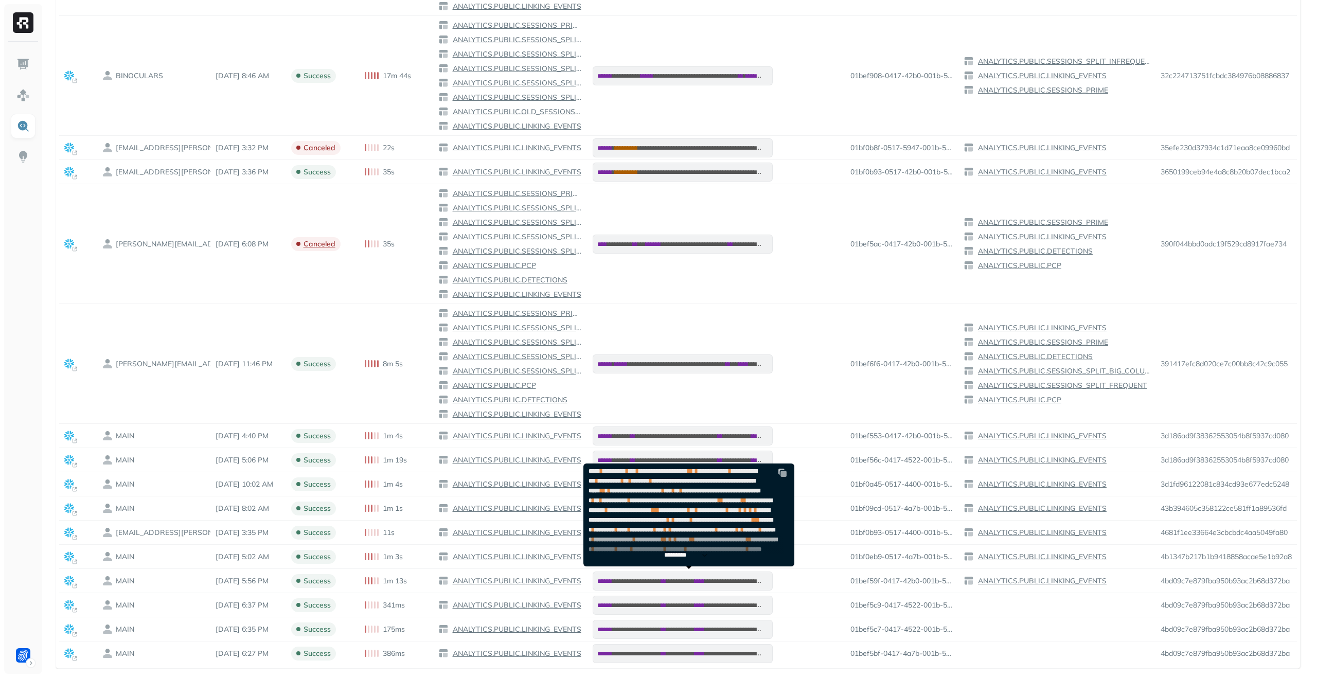
scroll to position [3591, 0]
click at [675, 555] on p "*********" at bounding box center [680, 556] width 32 height 8
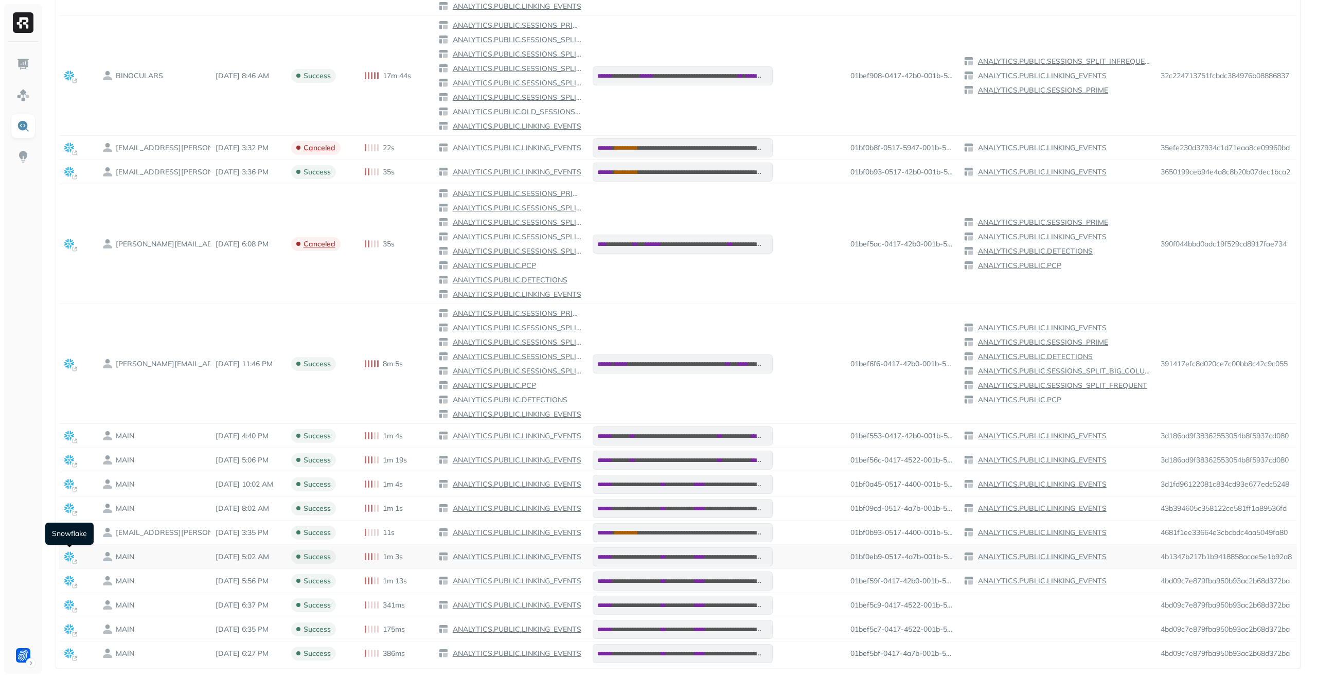
click at [74, 558] on rect at bounding box center [75, 562] width 8 height 8
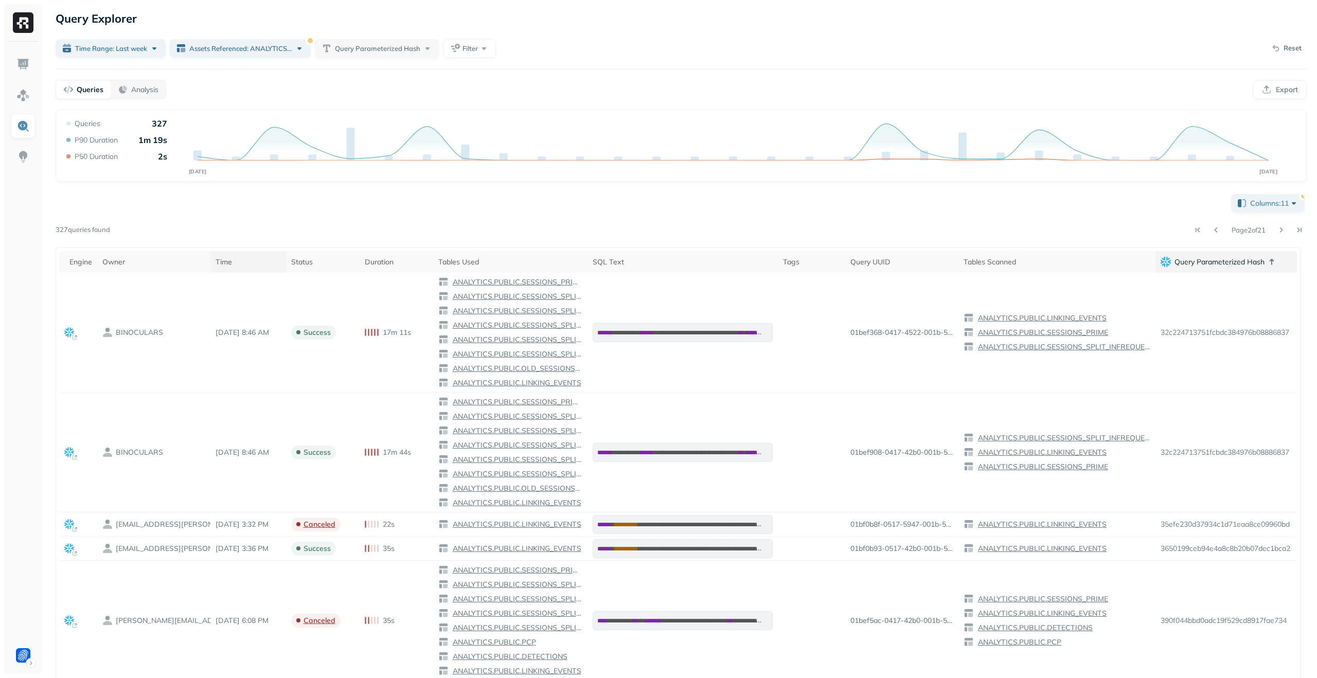
click at [1285, 229] on button at bounding box center [1281, 230] width 14 height 14
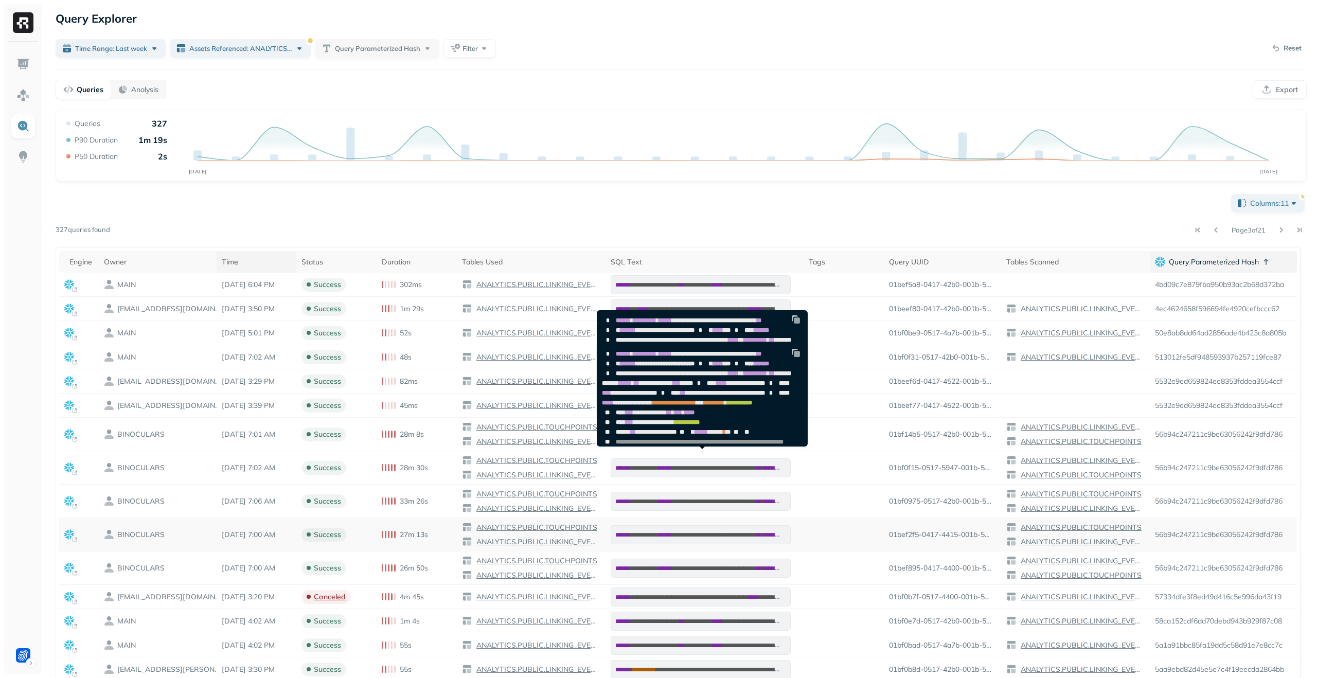
scroll to position [40, 0]
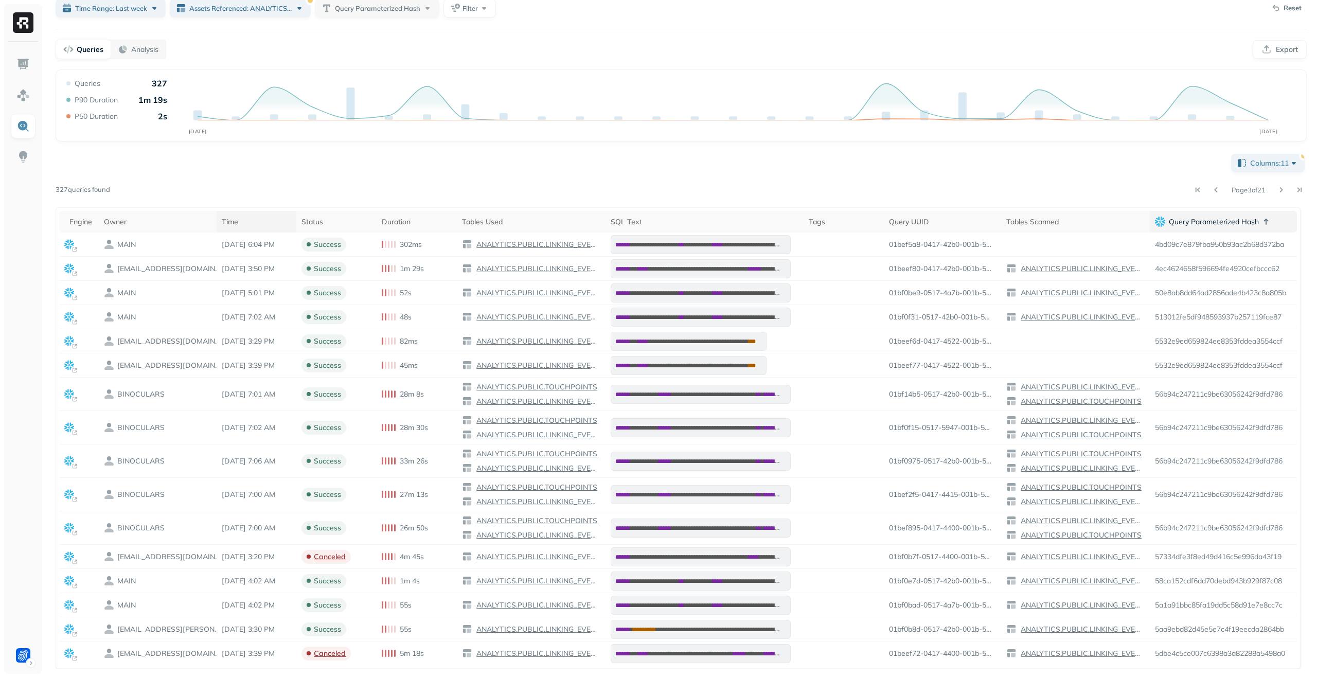
click at [1276, 187] on button at bounding box center [1281, 190] width 14 height 14
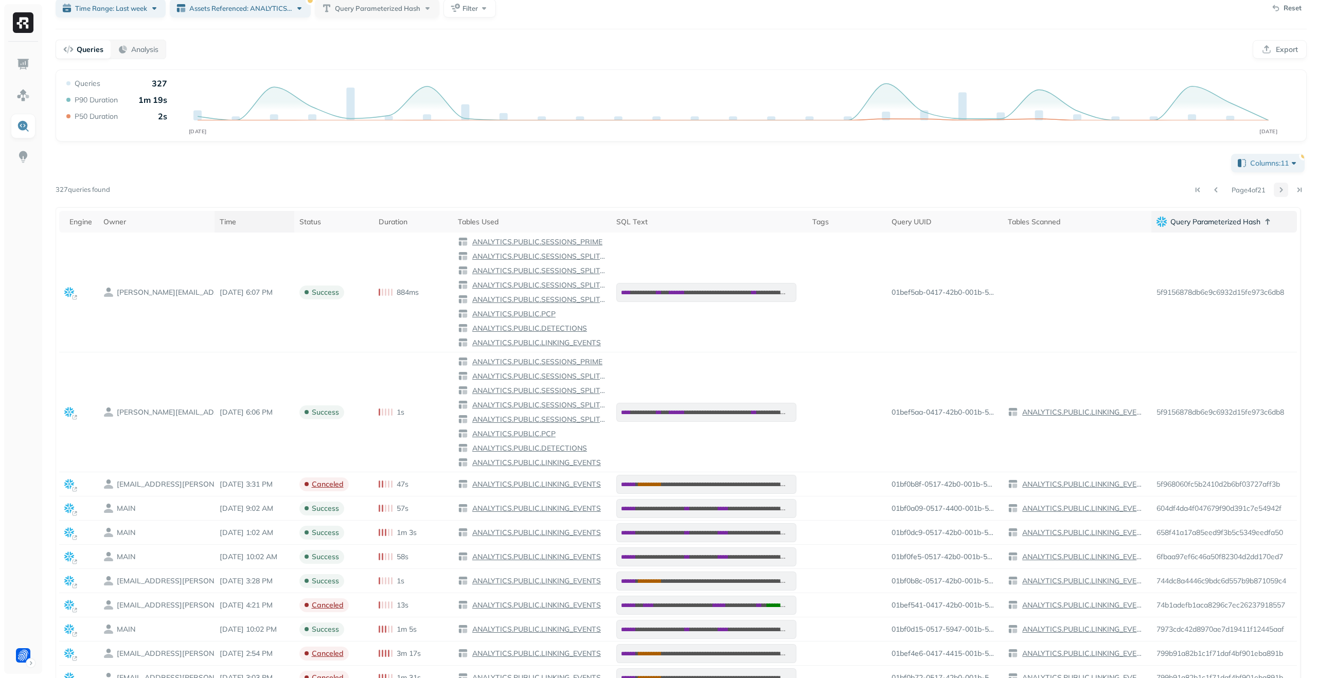
click at [1283, 190] on button at bounding box center [1281, 190] width 14 height 14
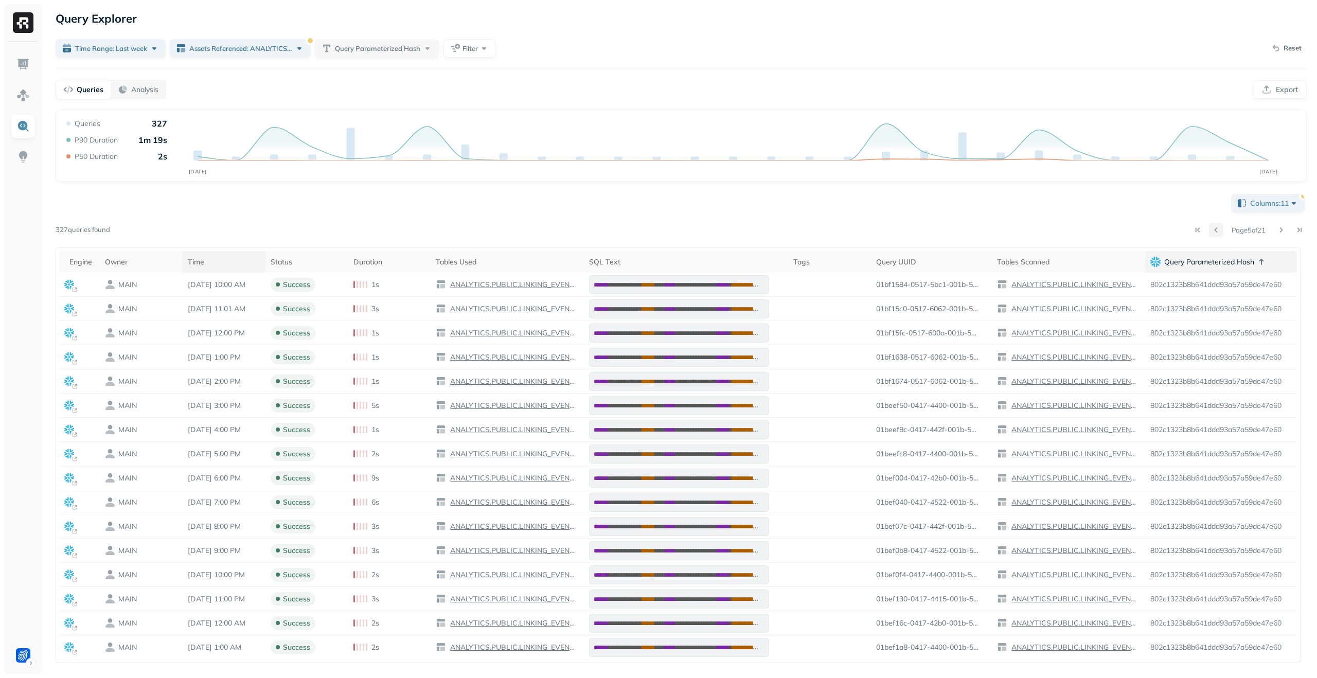
click at [1213, 232] on button at bounding box center [1216, 230] width 14 height 14
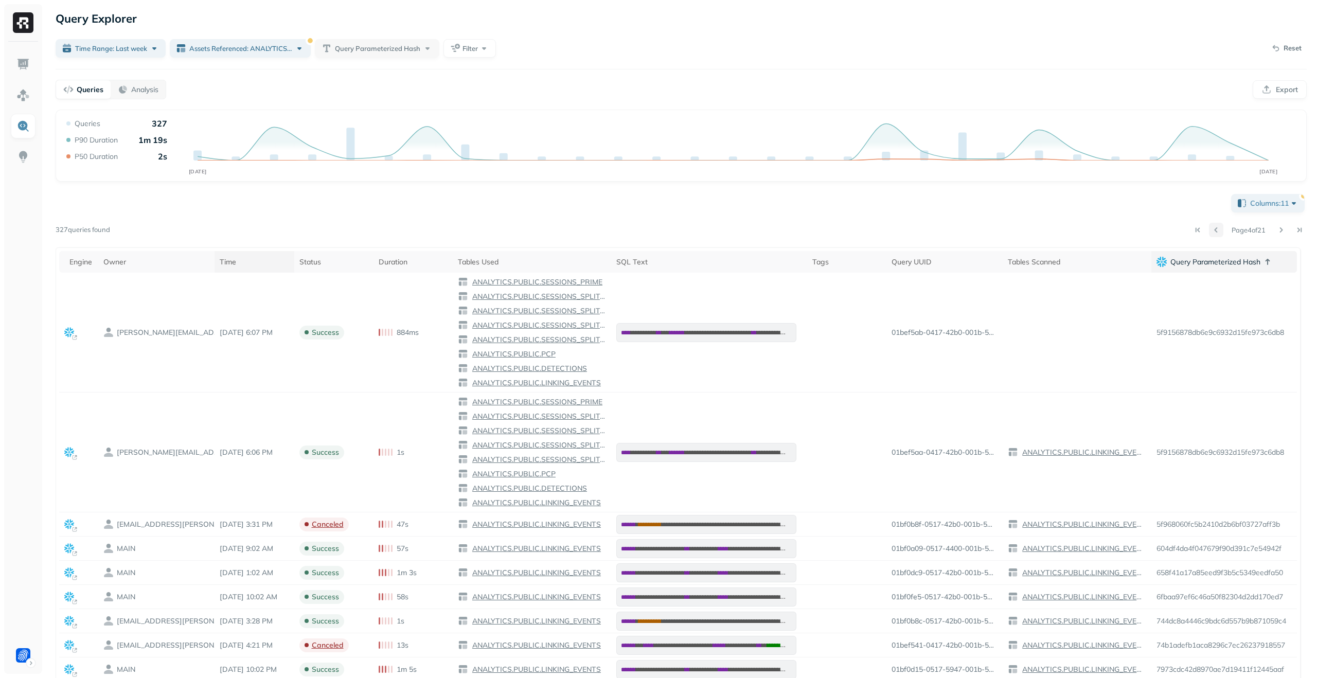
click at [1213, 232] on button at bounding box center [1216, 230] width 14 height 14
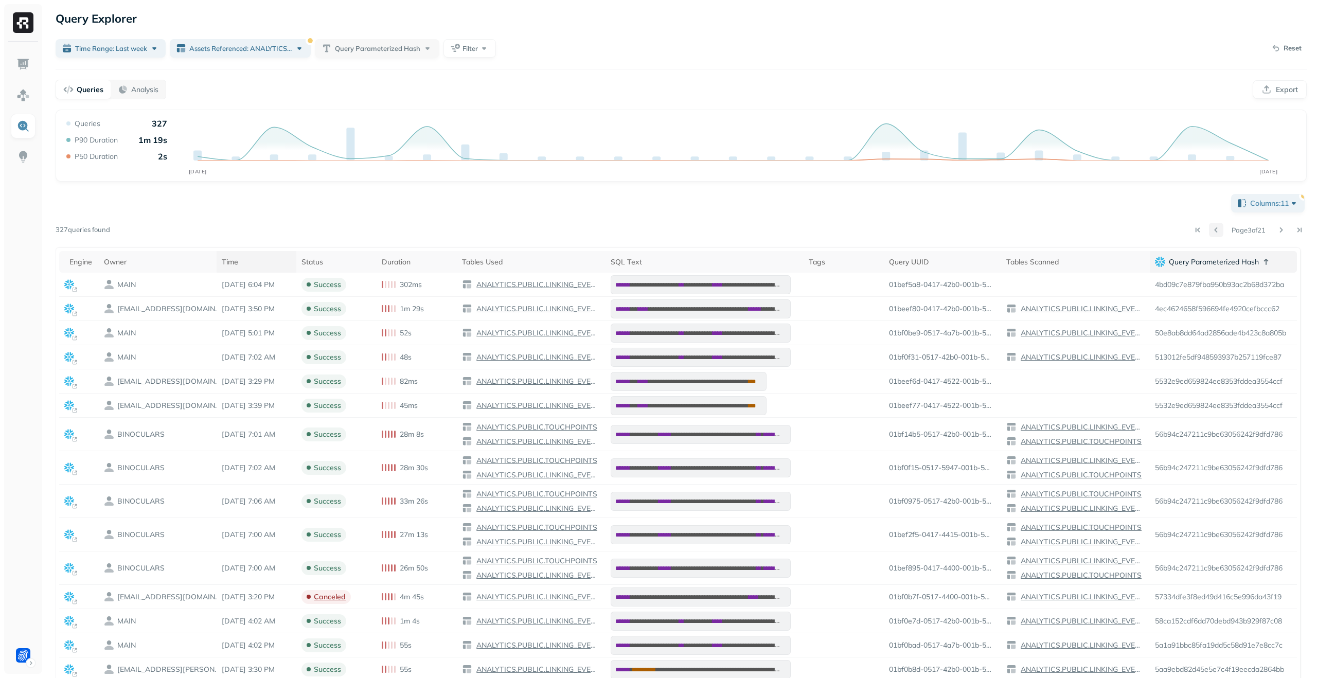
click at [1213, 232] on button at bounding box center [1216, 230] width 14 height 14
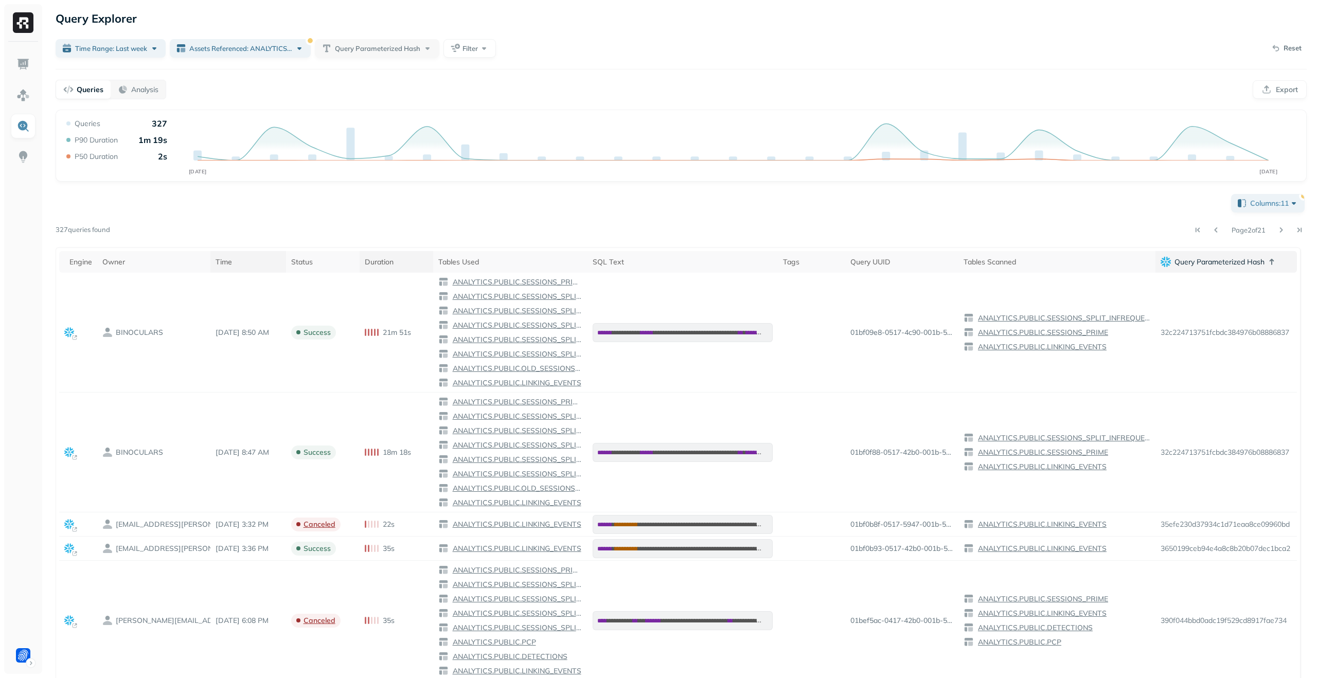
click at [395, 265] on div "Duration" at bounding box center [396, 262] width 63 height 10
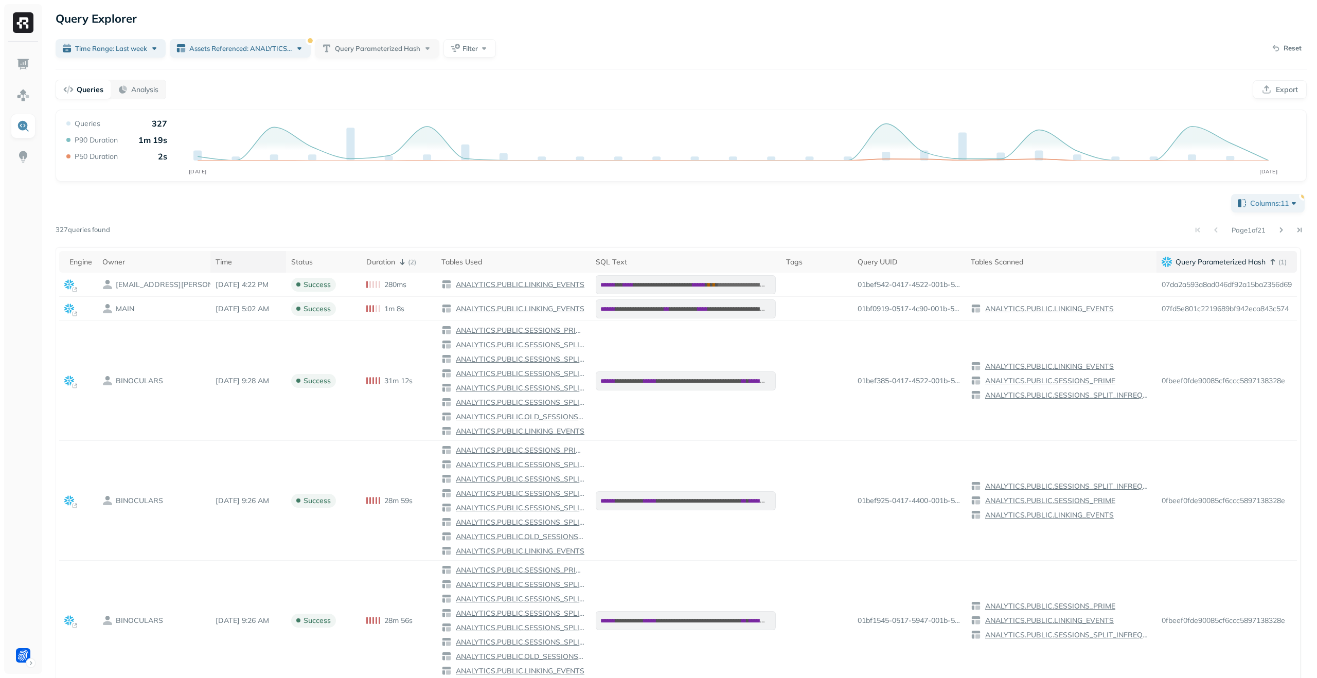
click at [1279, 263] on p "( 1 )" at bounding box center [1283, 262] width 8 height 10
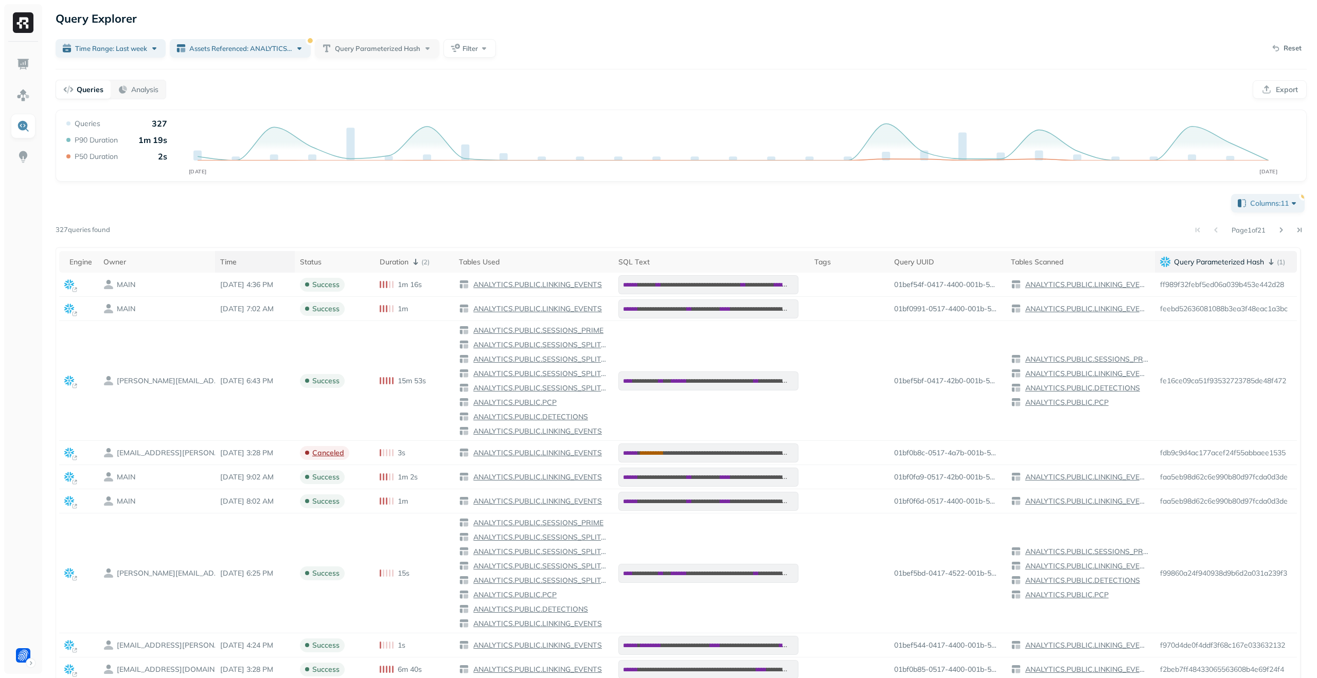
click at [1277, 263] on p "( 1 )" at bounding box center [1281, 262] width 8 height 10
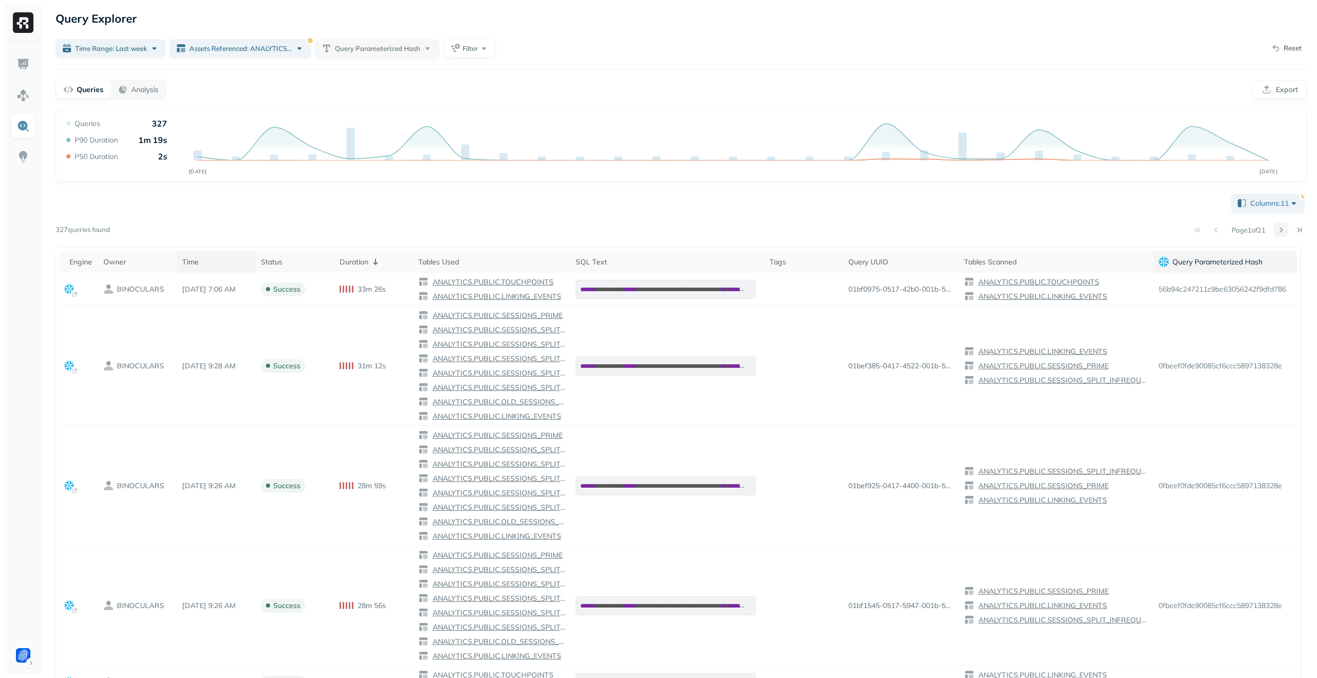
click at [1281, 234] on button at bounding box center [1281, 230] width 14 height 14
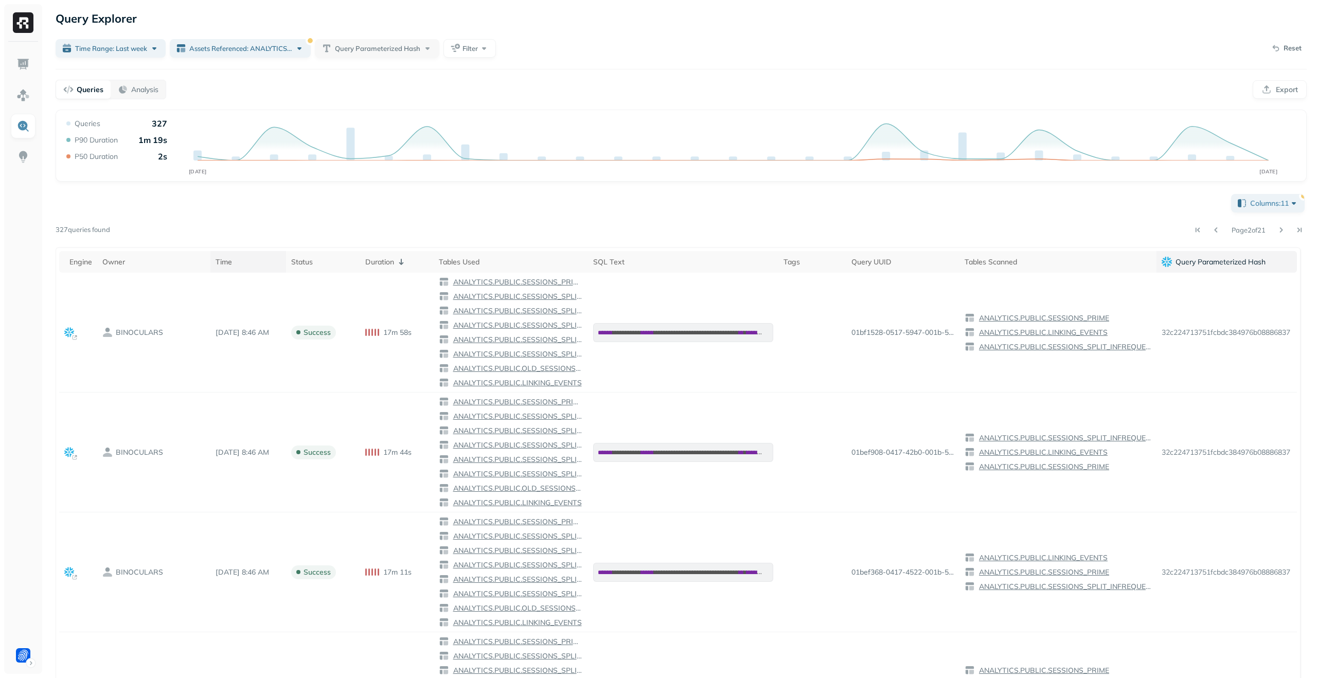
click at [1285, 227] on button at bounding box center [1281, 230] width 14 height 14
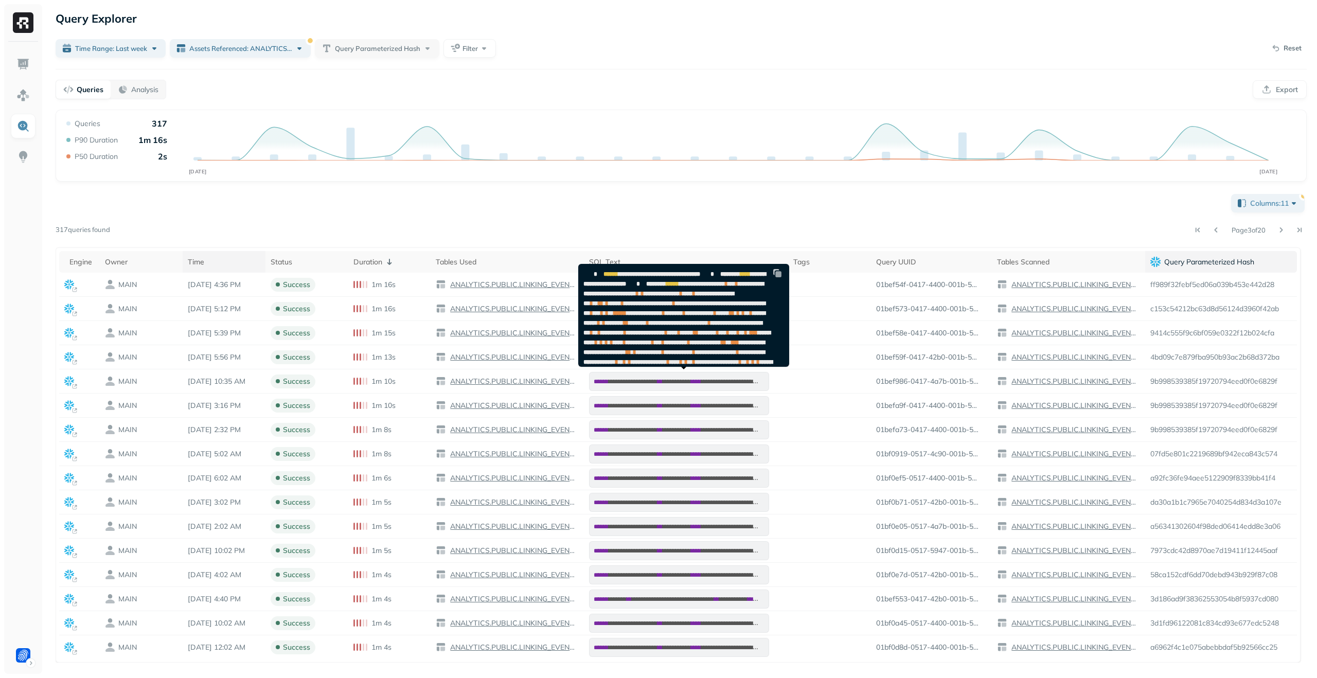
click at [679, 287] on span "**********" at bounding box center [702, 284] width 46 height 6
copy span "**********"
